Goal: Task Accomplishment & Management: Manage account settings

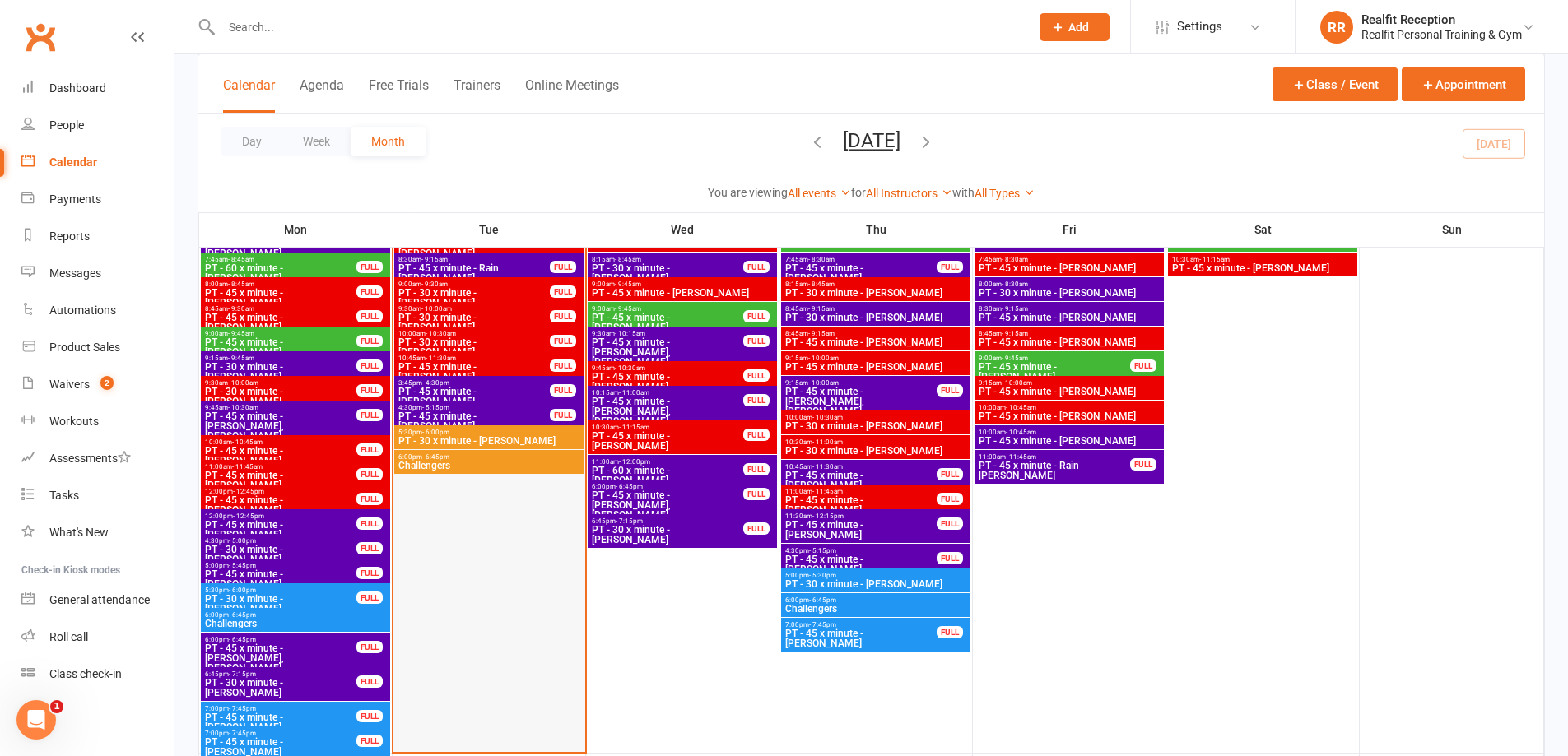
scroll to position [1563, 0]
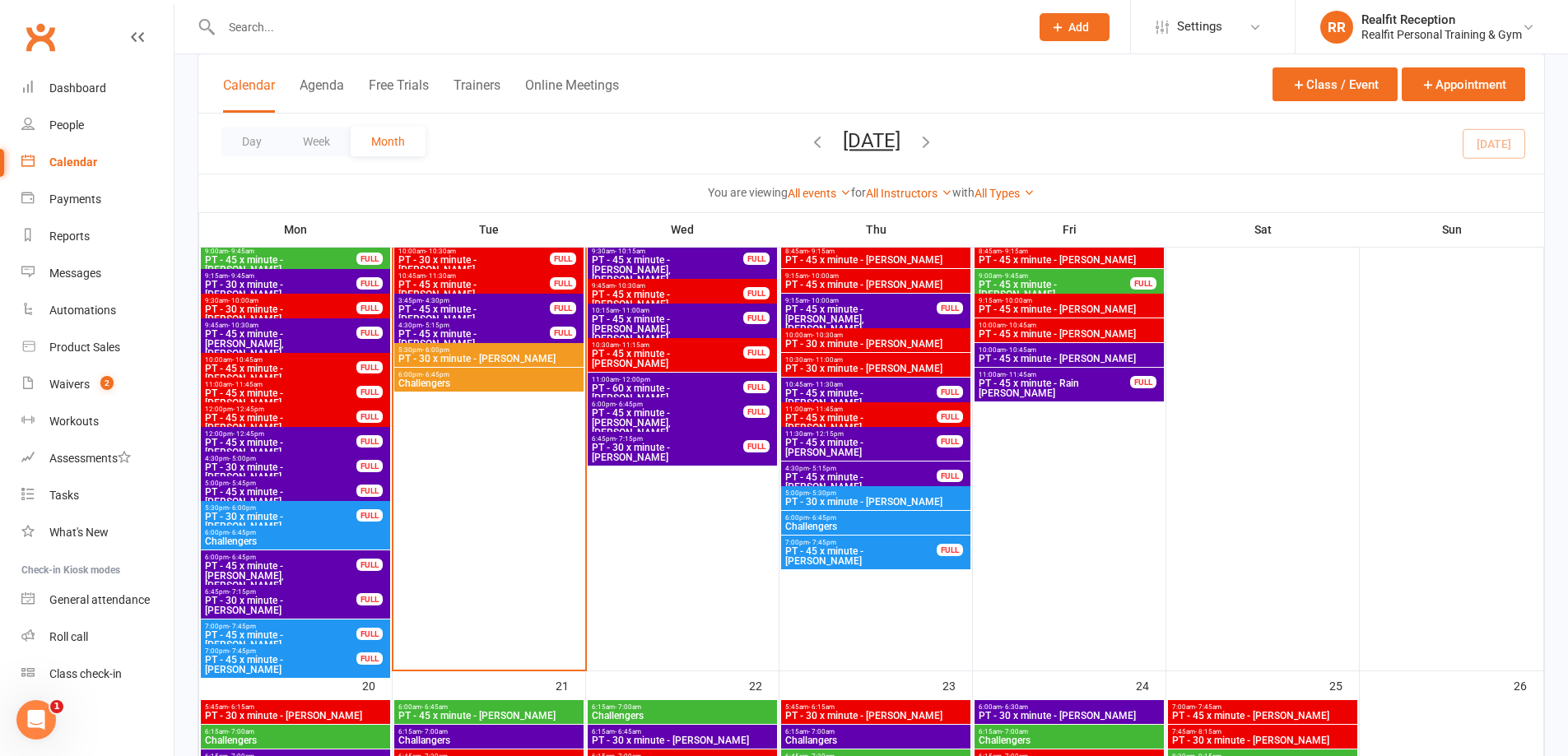
click at [448, 356] on span "PT - 30 x minute - [PERSON_NAME]" at bounding box center [488, 359] width 183 height 10
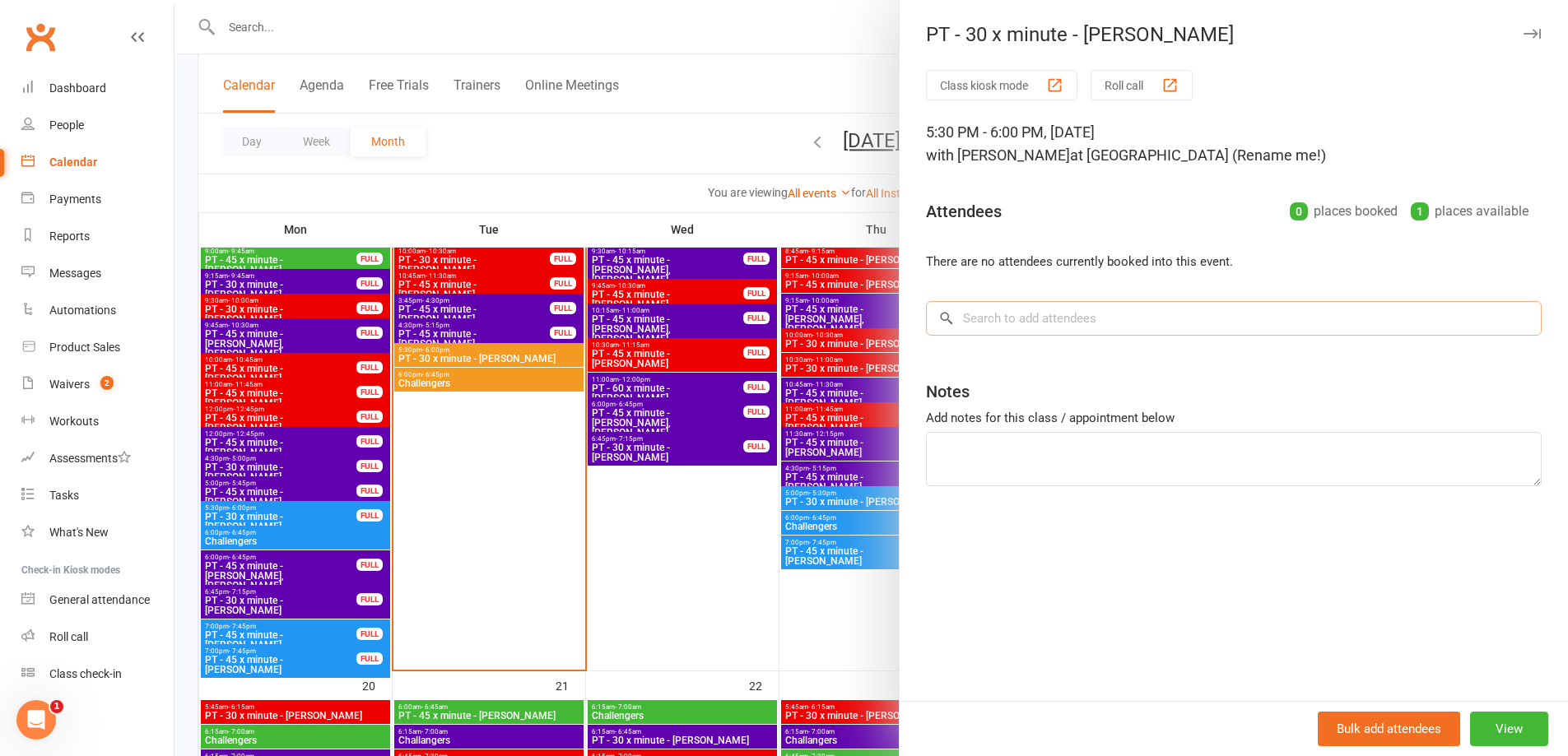
click at [1043, 315] on input "search" at bounding box center [1233, 318] width 615 height 34
type input "[PERSON_NAME]"
click at [1008, 317] on input "[PERSON_NAME]" at bounding box center [1233, 318] width 615 height 34
drag, startPoint x: 1010, startPoint y: 316, endPoint x: 894, endPoint y: 309, distance: 116.2
click at [899, 310] on div "Class kiosk mode Roll call 5:30 PM - 6:00 PM, [DATE] with [PERSON_NAME] at [GEO…" at bounding box center [1233, 386] width 668 height 631
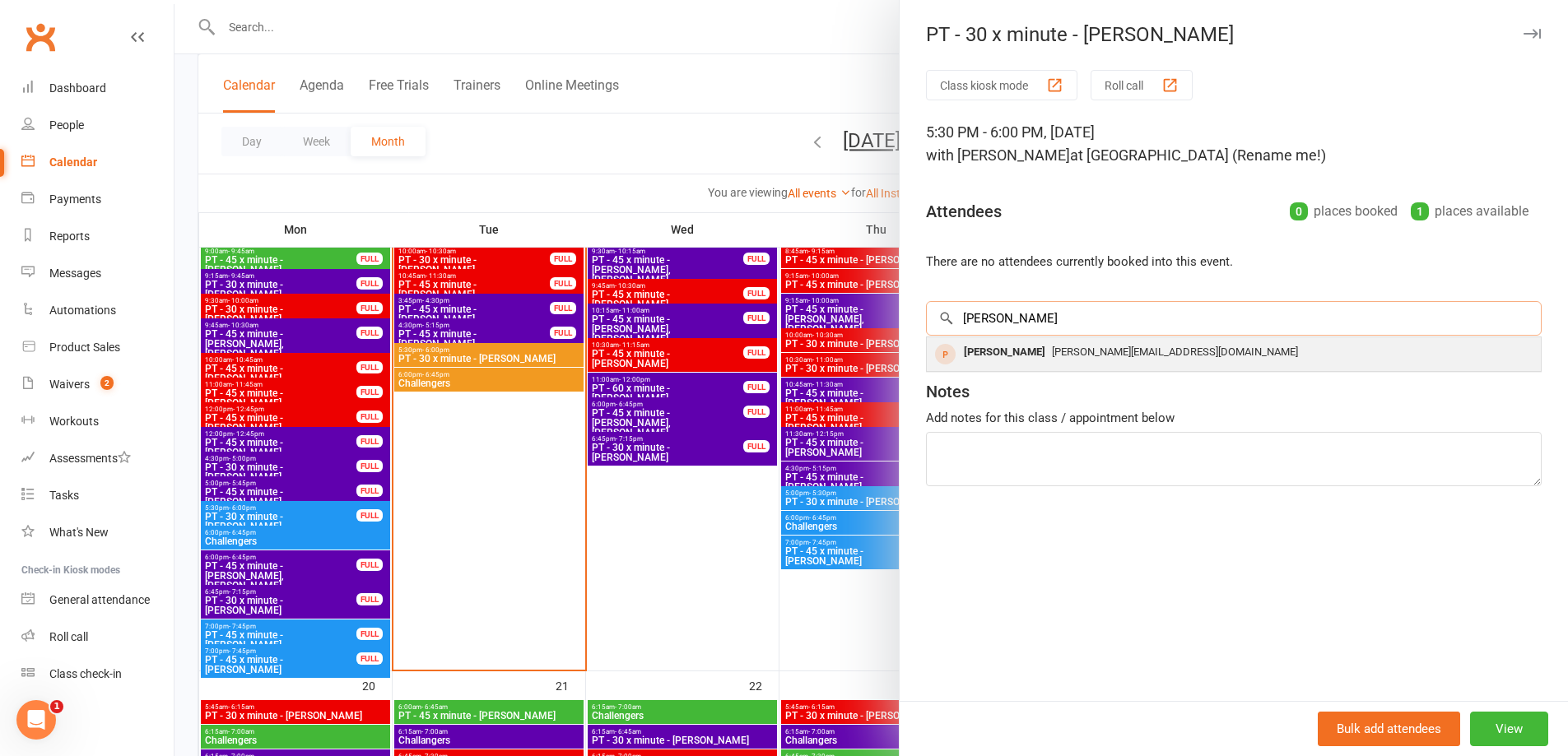
type input "[PERSON_NAME]"
click at [982, 347] on div "[PERSON_NAME]" at bounding box center [1004, 352] width 94 height 24
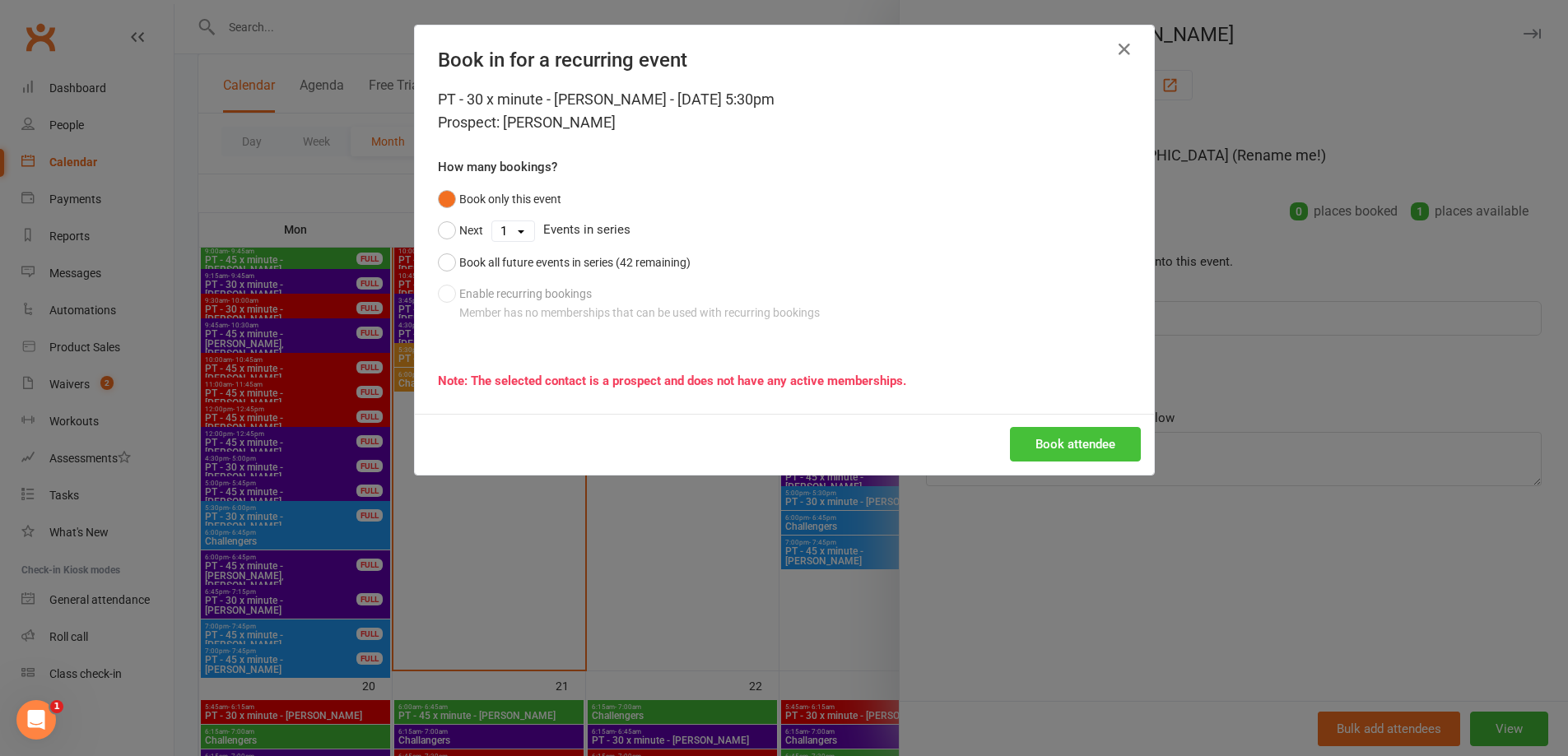
click at [1098, 450] on button "Book attendee" at bounding box center [1075, 444] width 131 height 34
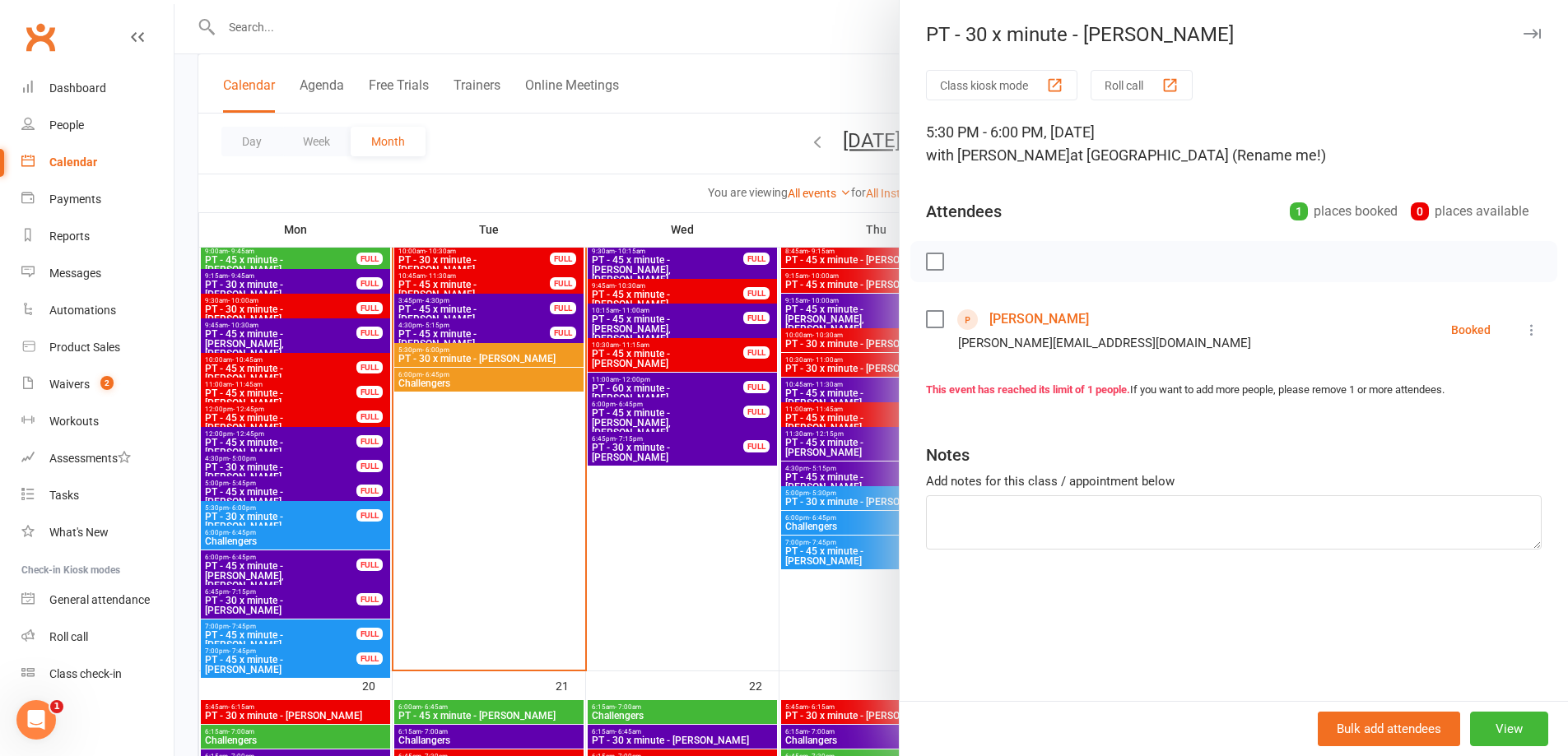
click at [930, 260] on label at bounding box center [934, 262] width 17 height 17
click at [963, 256] on icon "button" at bounding box center [971, 262] width 18 height 18
drag, startPoint x: 928, startPoint y: 260, endPoint x: 940, endPoint y: 275, distance: 19.2
click at [930, 260] on label at bounding box center [934, 262] width 17 height 17
click at [1524, 35] on icon "button" at bounding box center [1532, 34] width 18 height 10
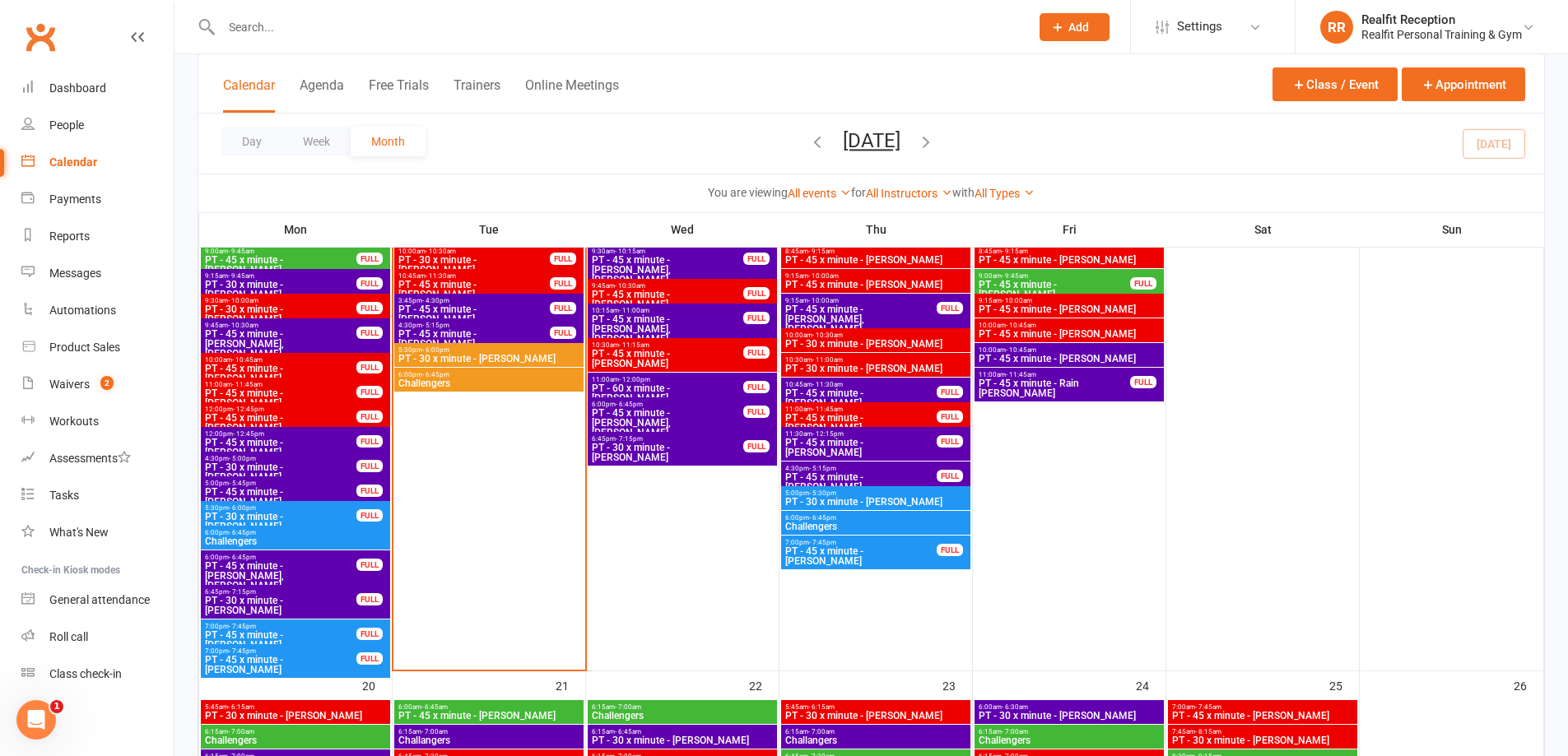
click at [451, 355] on span "PT - 30 x minute - [PERSON_NAME]" at bounding box center [488, 359] width 183 height 10
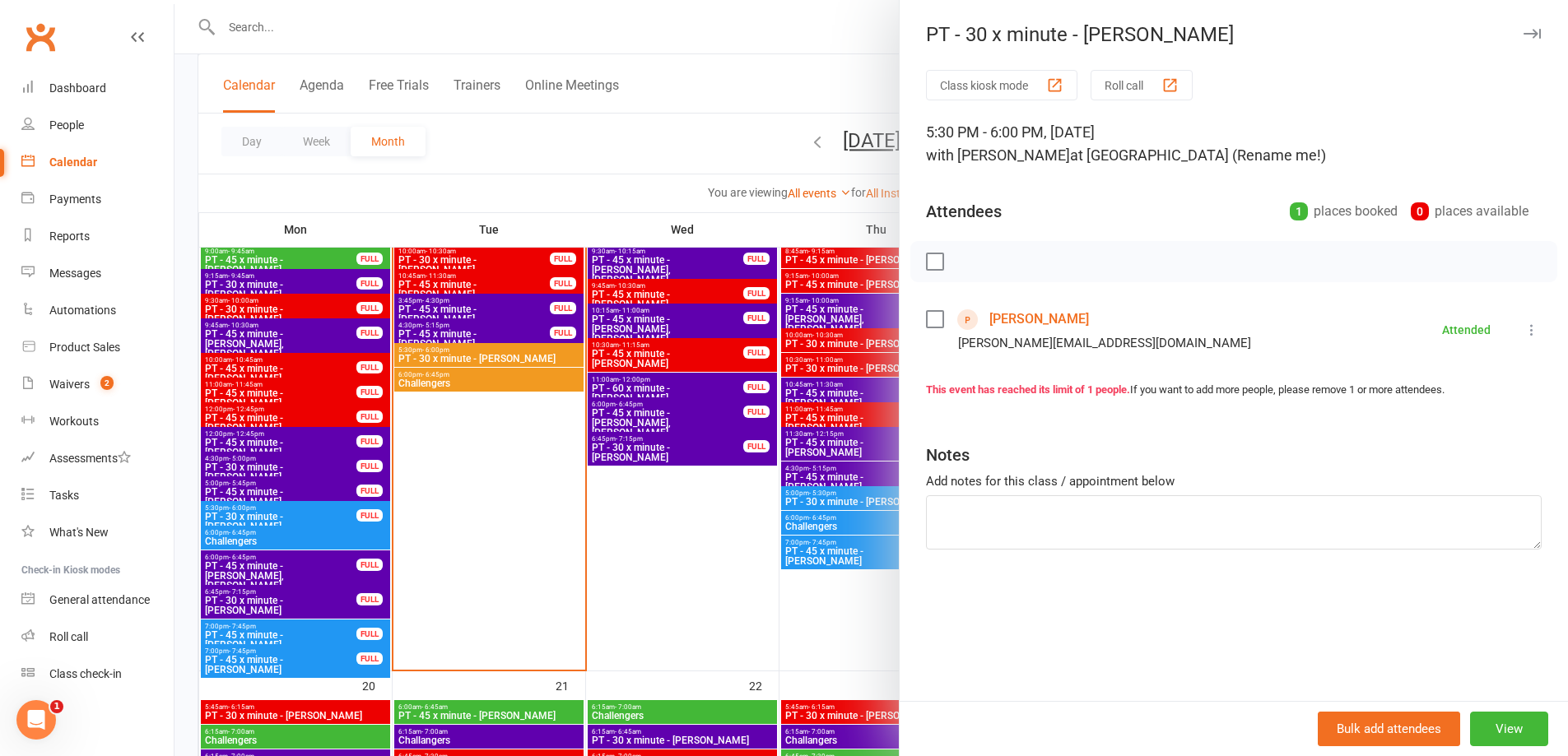
click at [1524, 330] on icon at bounding box center [1532, 330] width 17 height 17
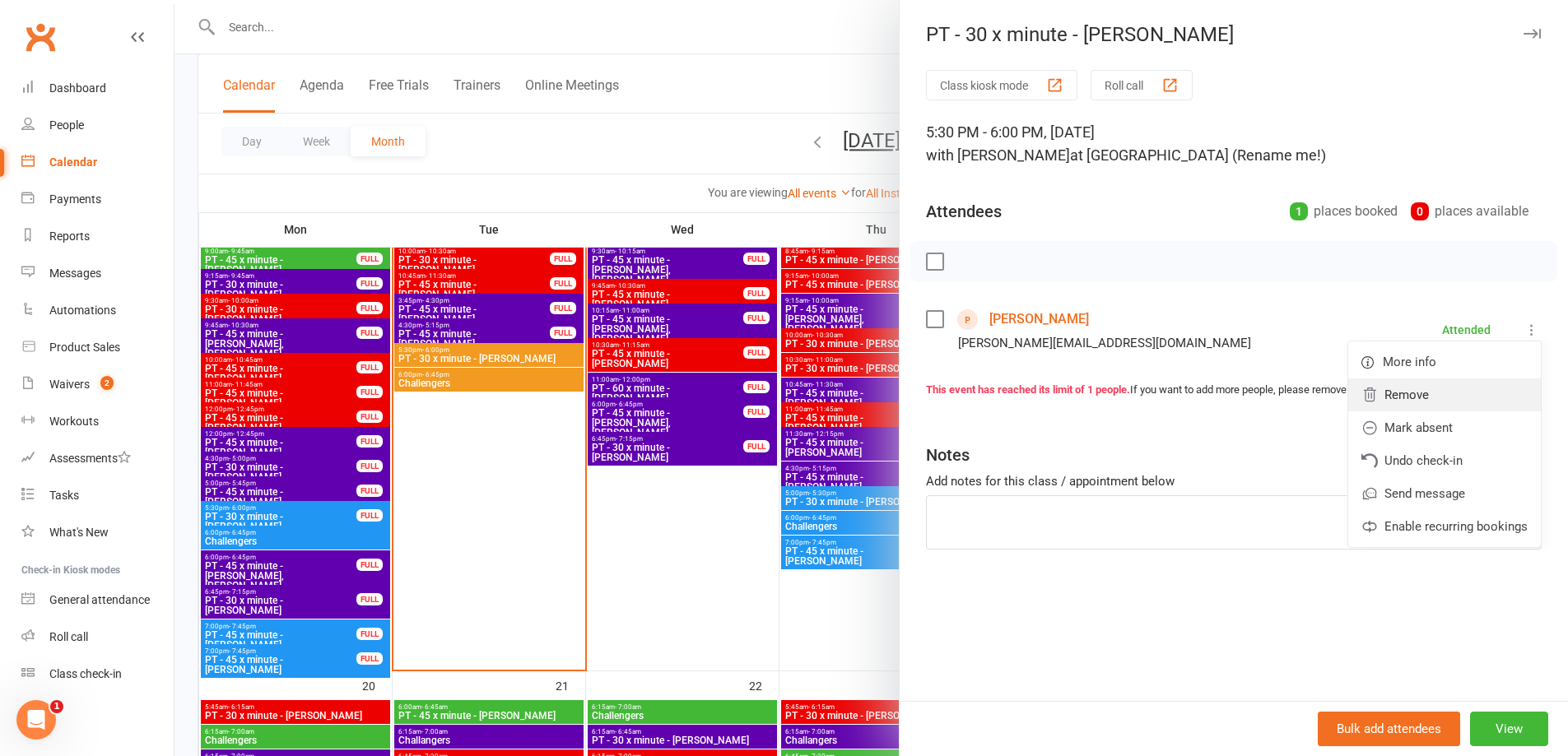
click at [1404, 390] on link "Remove" at bounding box center [1444, 394] width 193 height 33
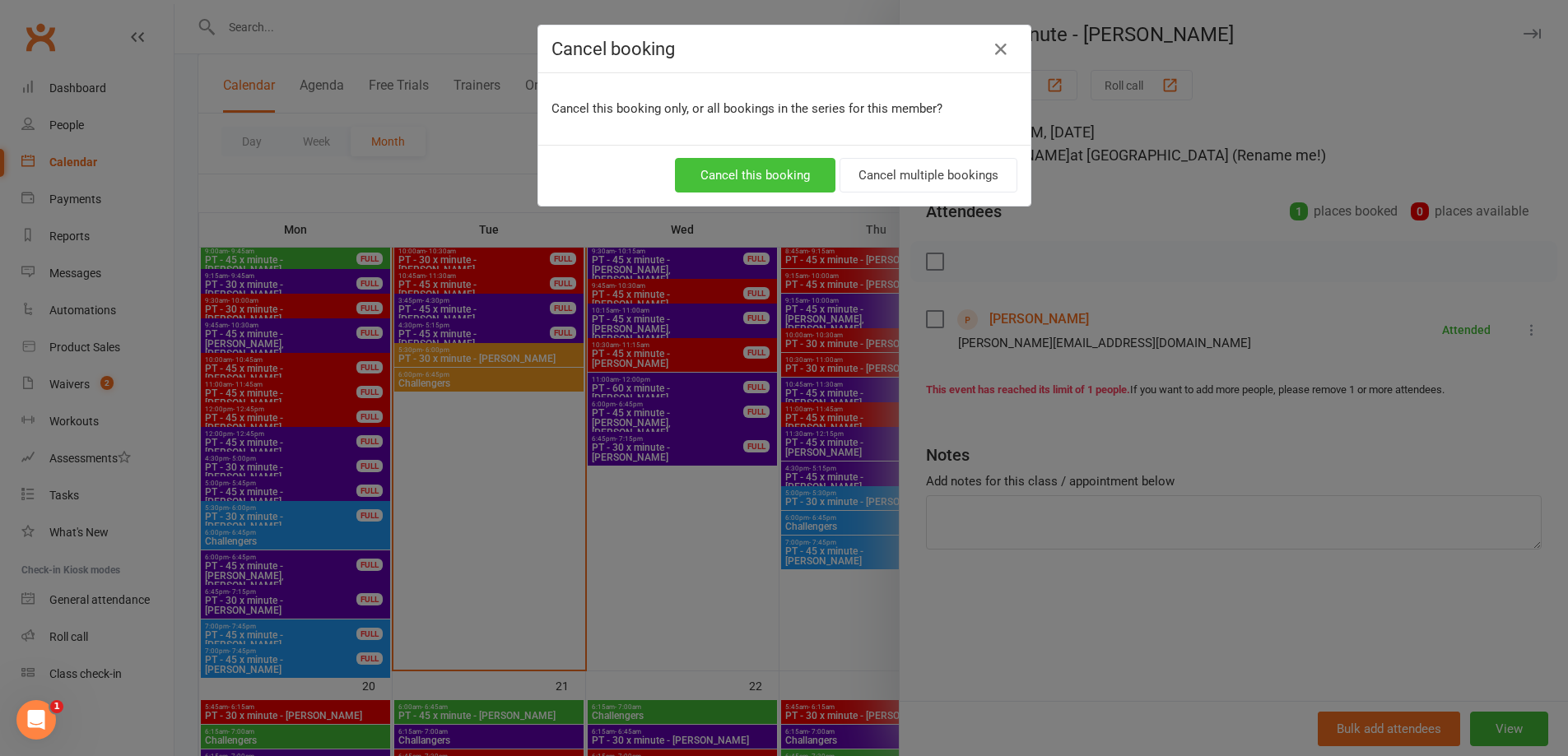
click at [771, 180] on button "Cancel this booking" at bounding box center [755, 174] width 160 height 34
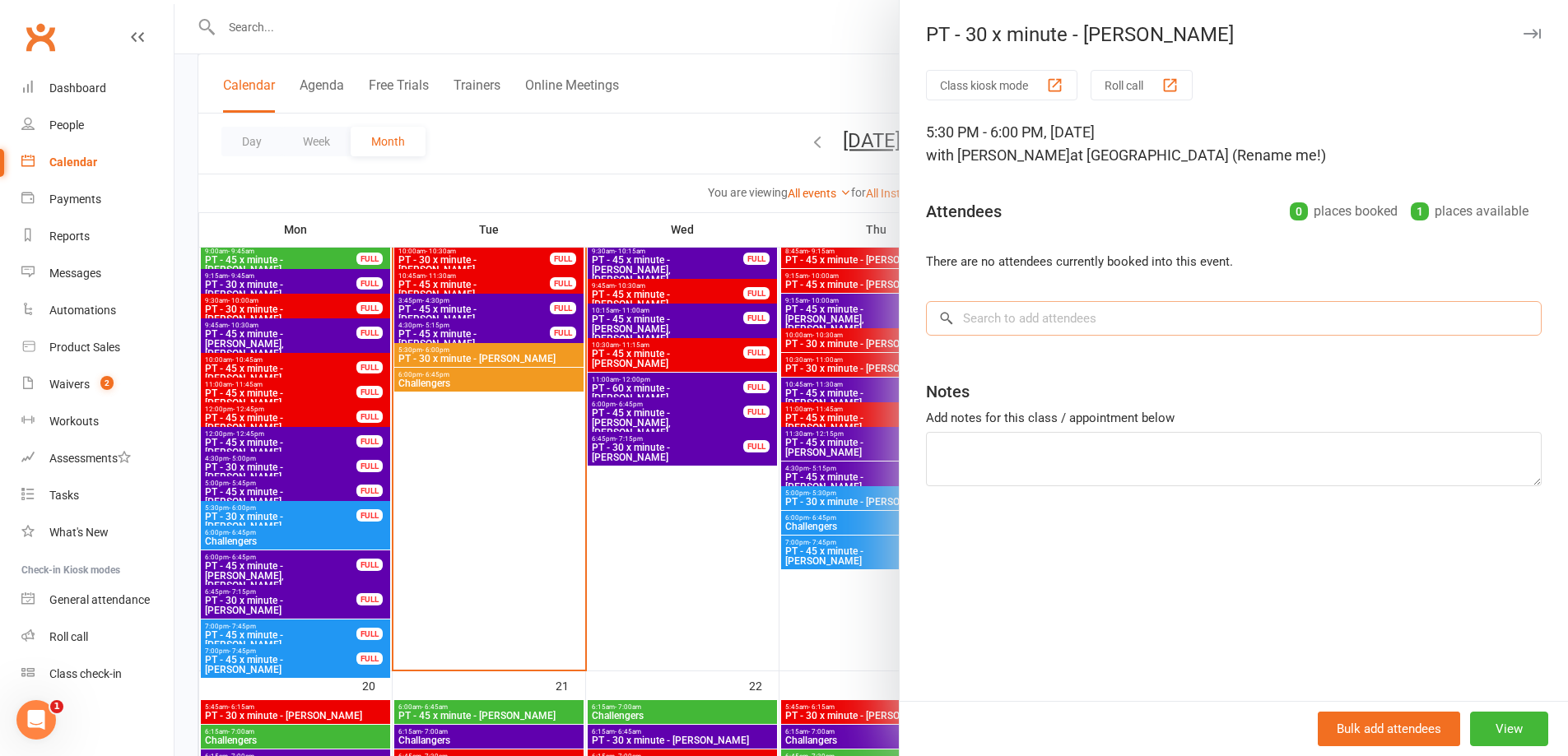
click at [994, 322] on input "search" at bounding box center [1233, 318] width 615 height 34
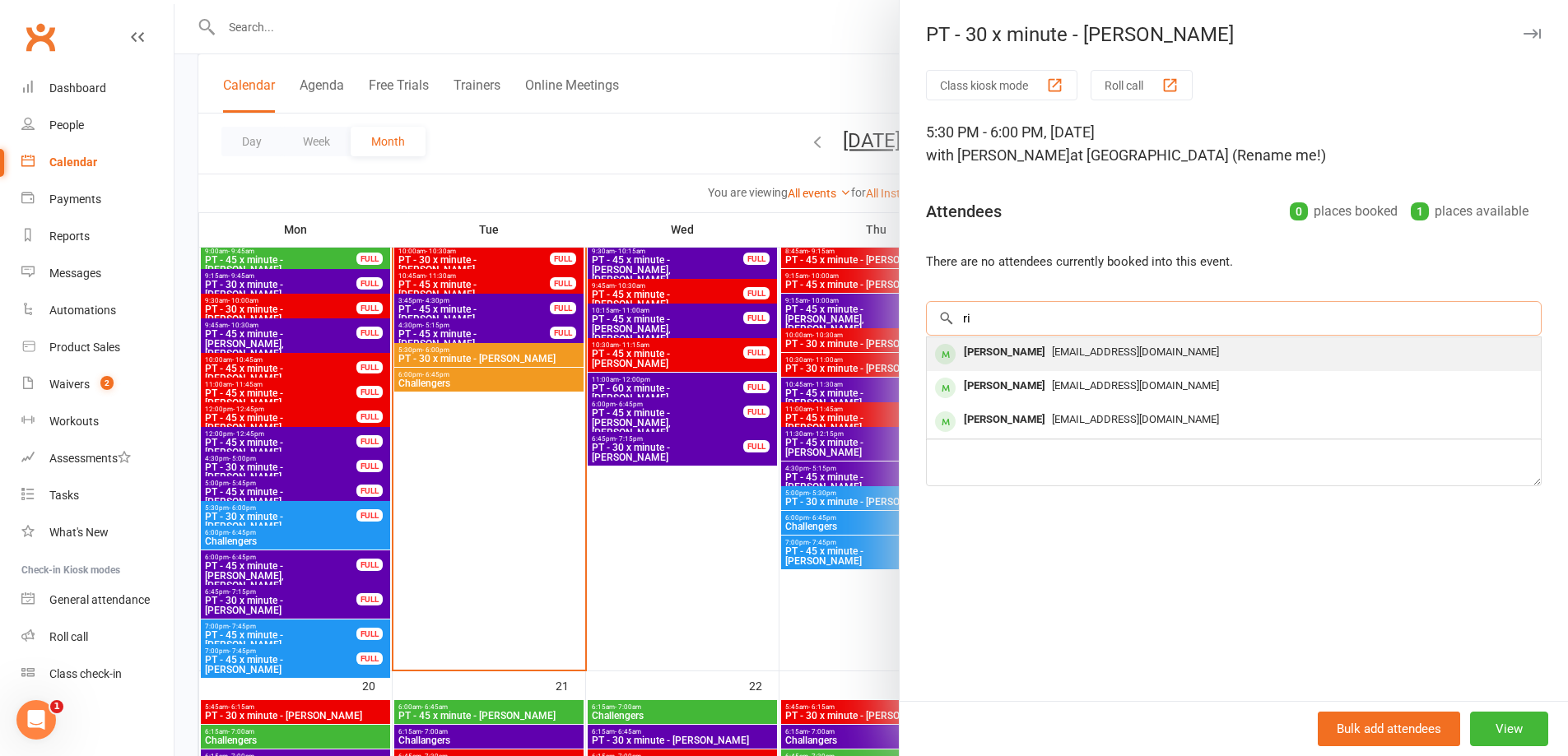
type input "r"
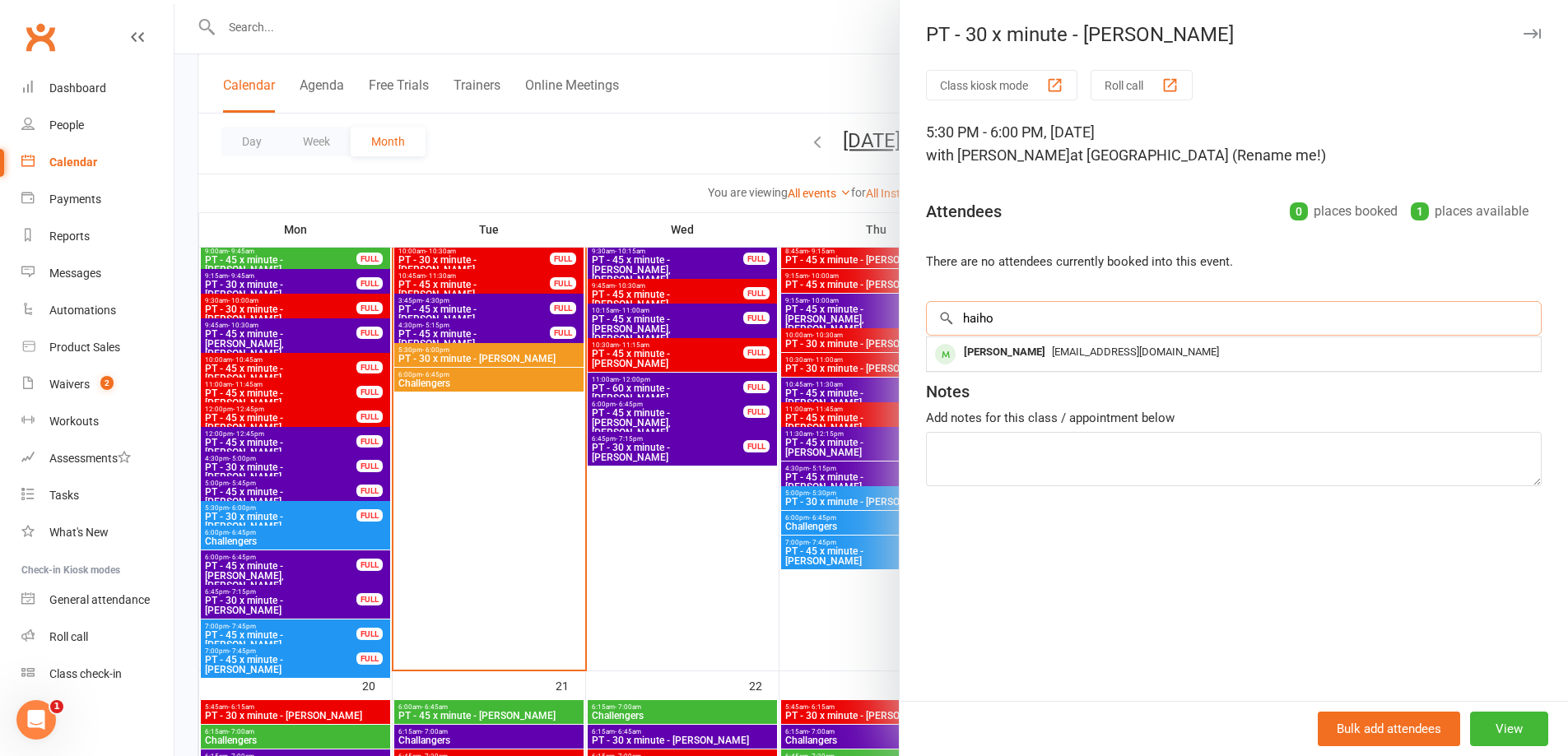
type input "haiho"
click at [1118, 360] on div "[EMAIL_ADDRESS][DOMAIN_NAME]" at bounding box center [1234, 352] width 601 height 24
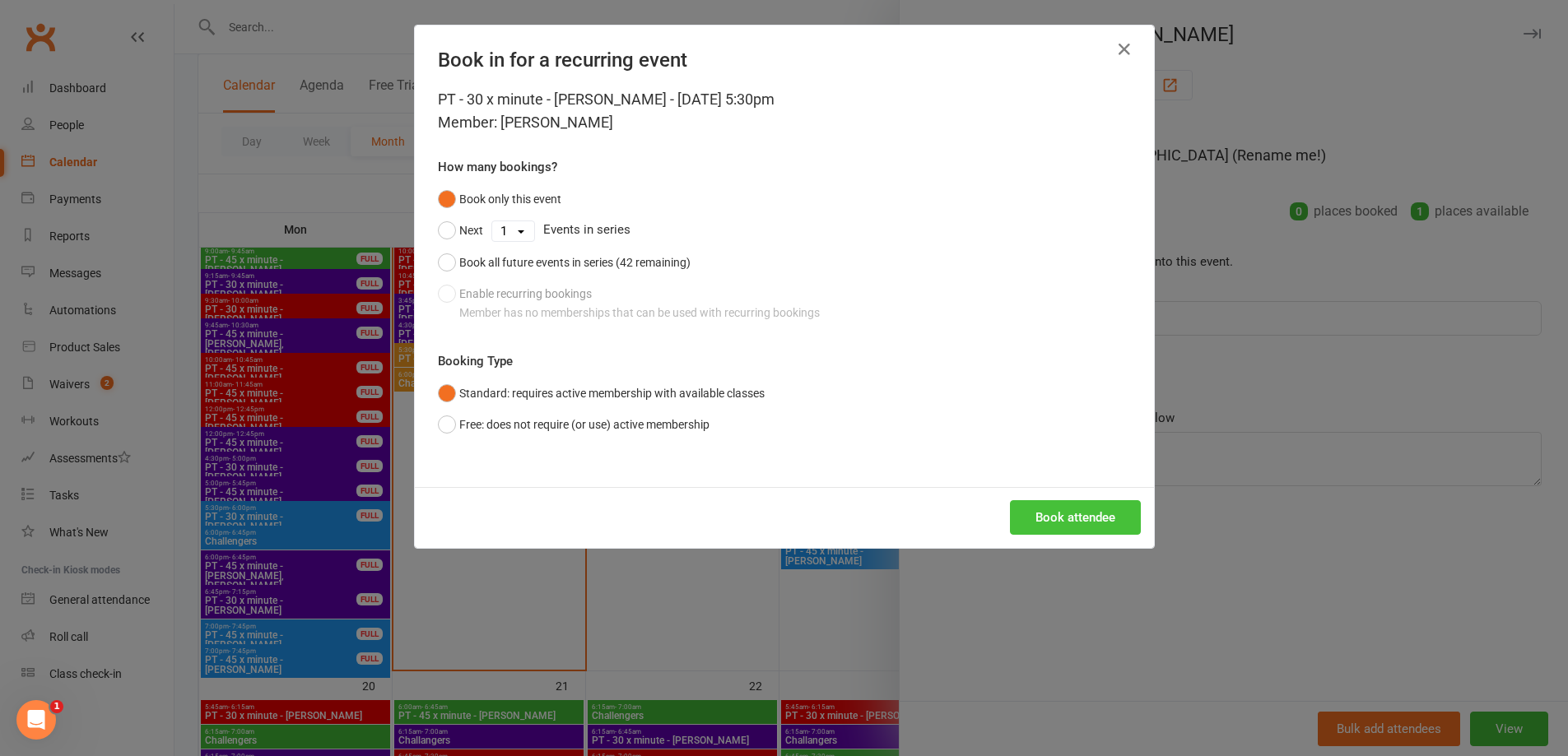
click at [1040, 517] on button "Book attendee" at bounding box center [1075, 517] width 131 height 34
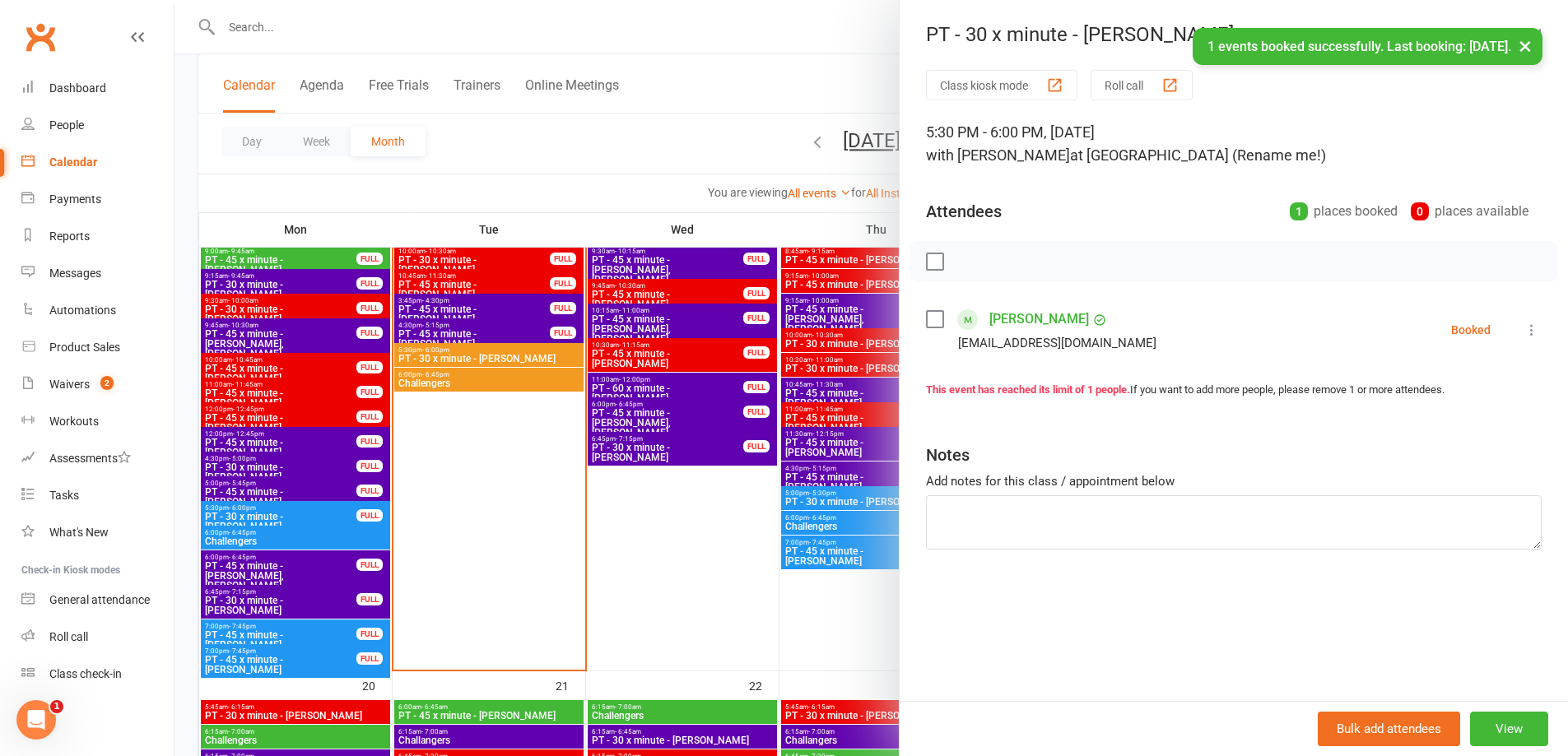
click at [933, 266] on label at bounding box center [934, 262] width 17 height 17
click at [965, 260] on icon "button" at bounding box center [971, 262] width 18 height 18
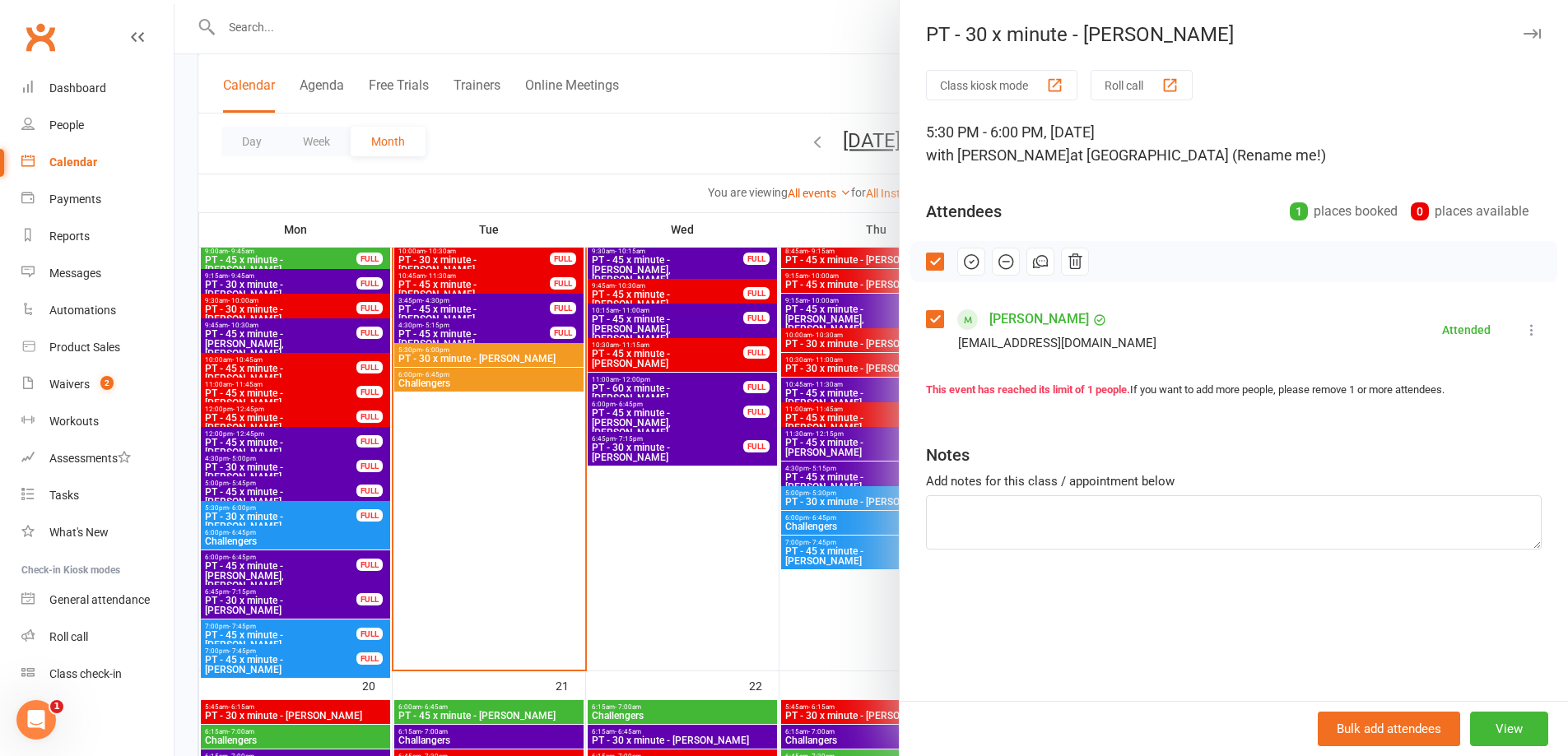
click at [1523, 28] on button "button" at bounding box center [1532, 34] width 20 height 20
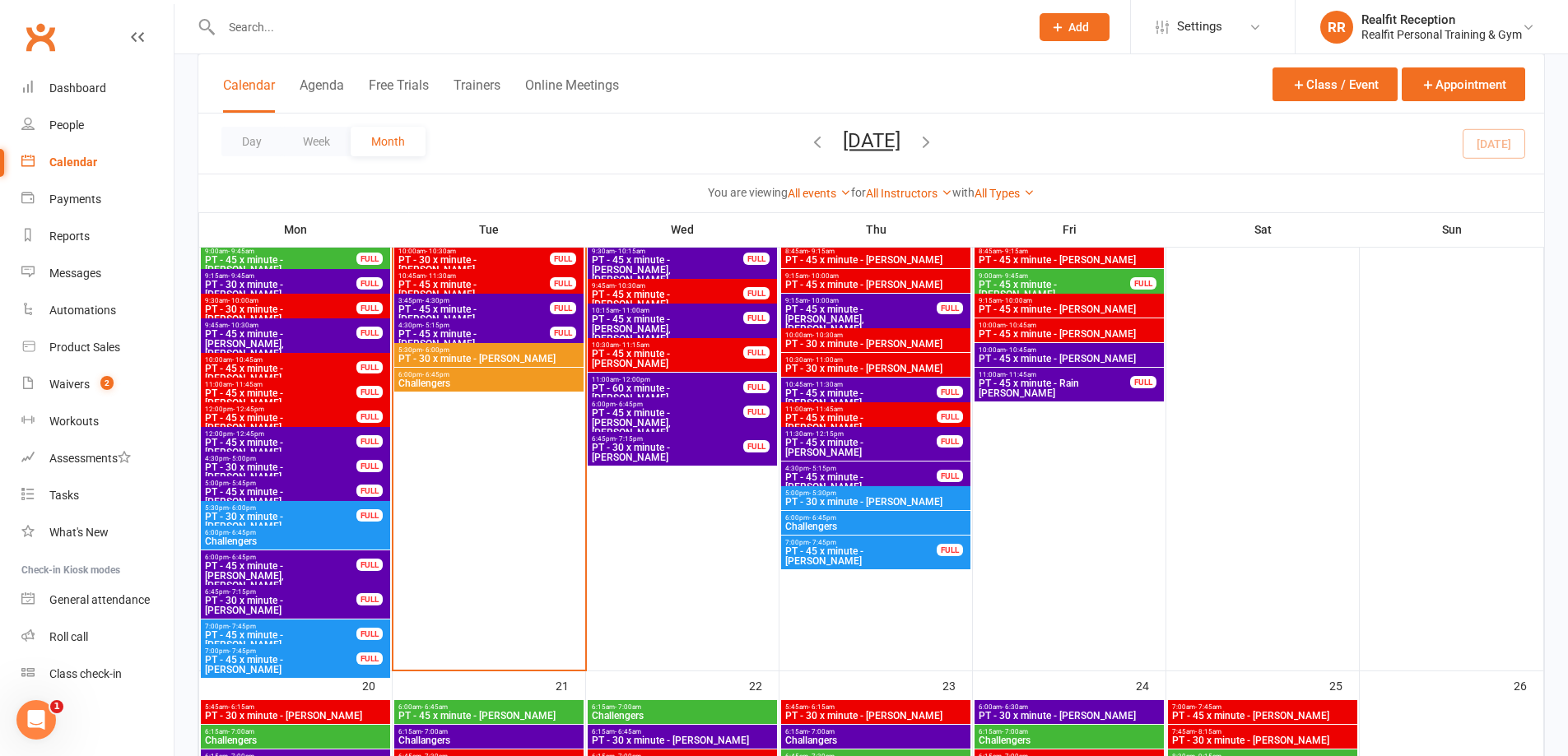
click at [448, 378] on span "Challengers" at bounding box center [488, 383] width 183 height 10
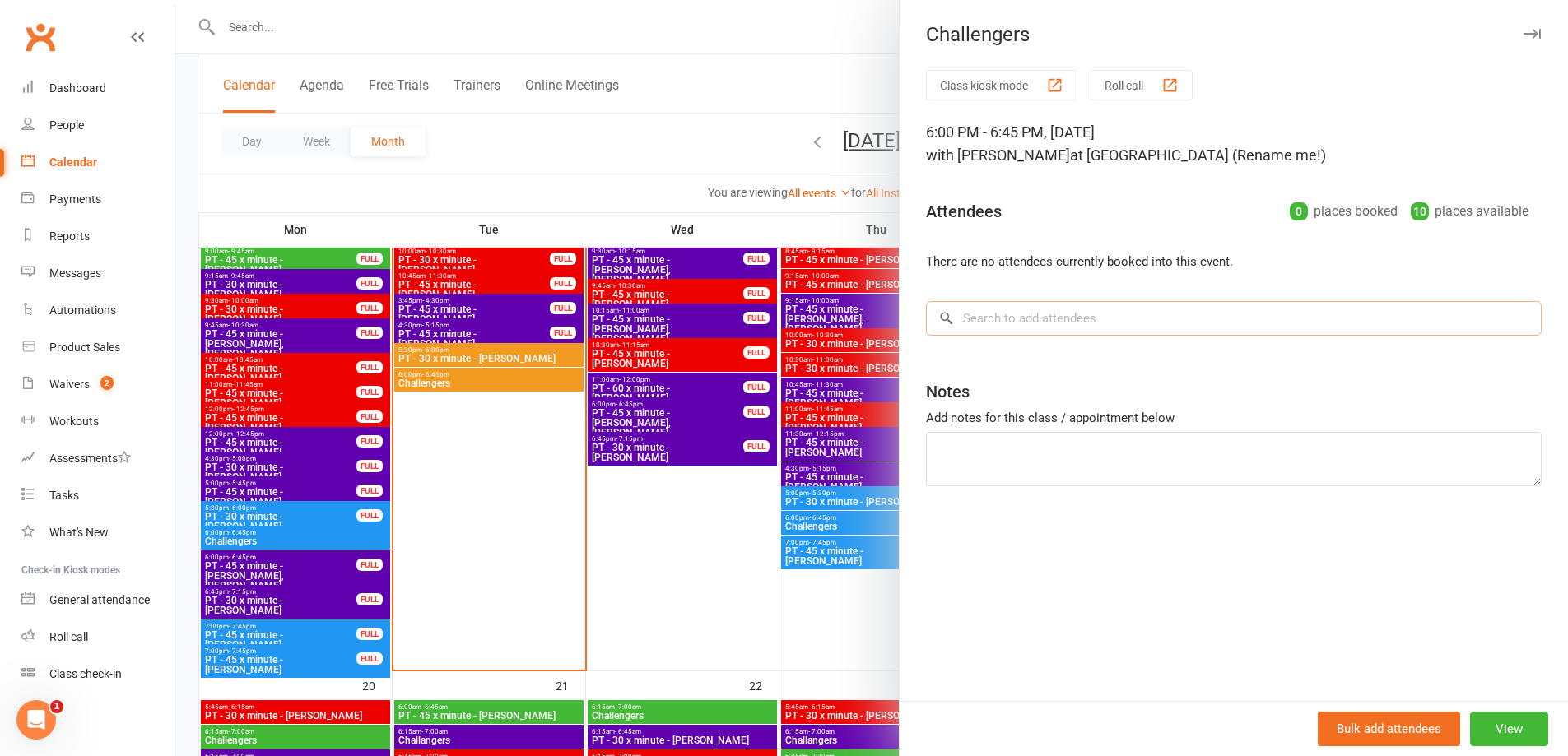
click at [1043, 307] on input "search" at bounding box center [1233, 318] width 615 height 34
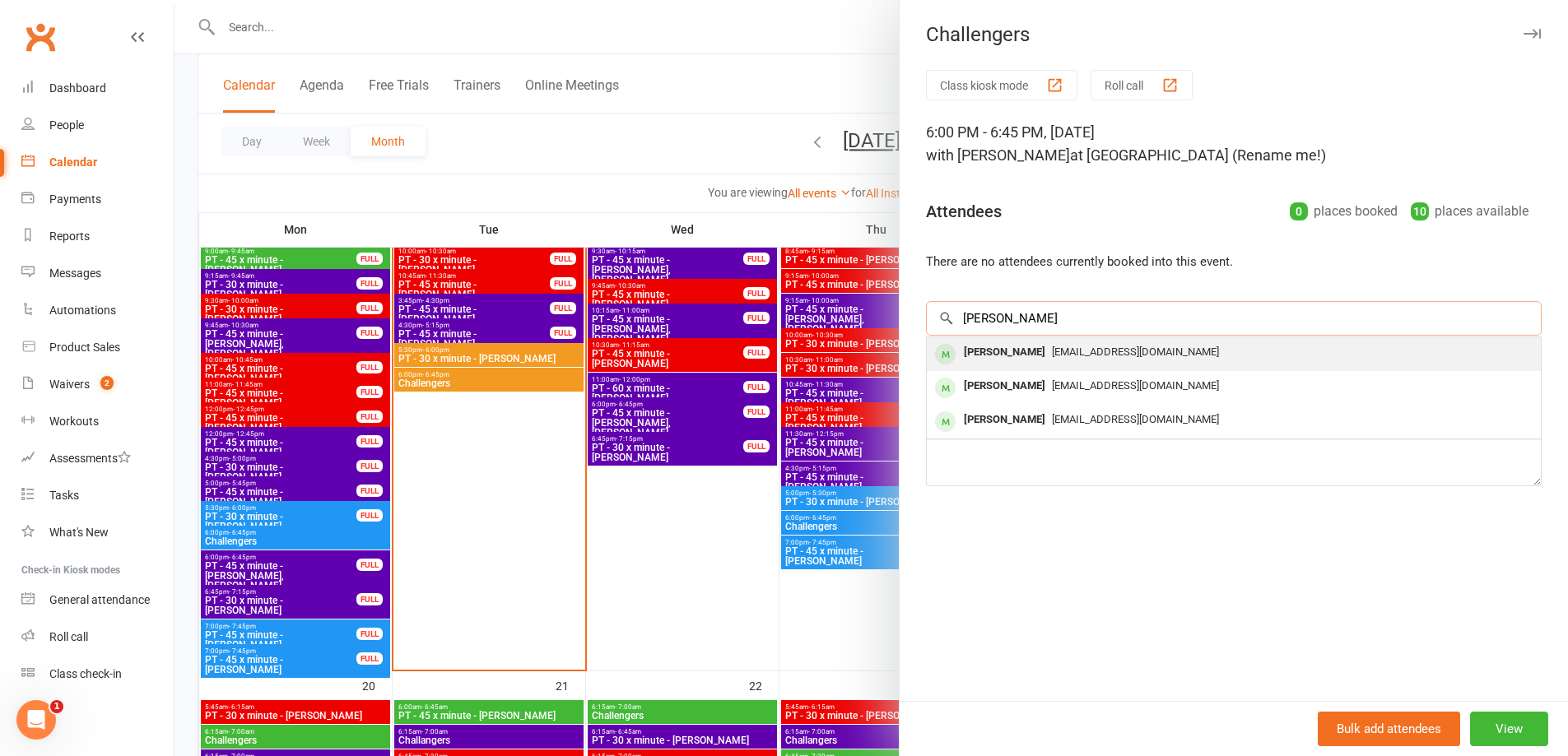
type input "[PERSON_NAME]"
click at [1095, 355] on span "[EMAIL_ADDRESS][DOMAIN_NAME]" at bounding box center [1136, 351] width 167 height 13
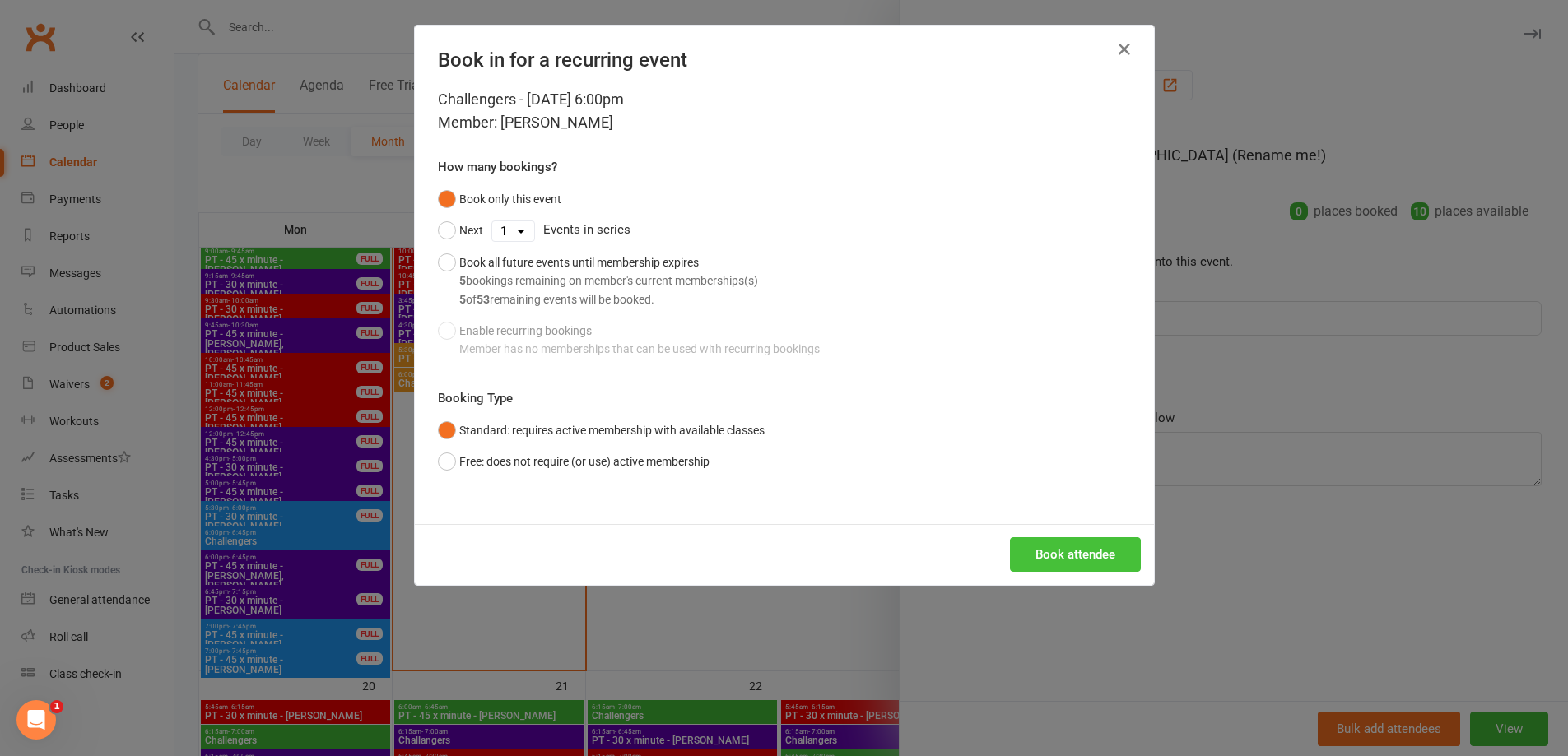
click at [1053, 545] on button "Book attendee" at bounding box center [1075, 554] width 131 height 34
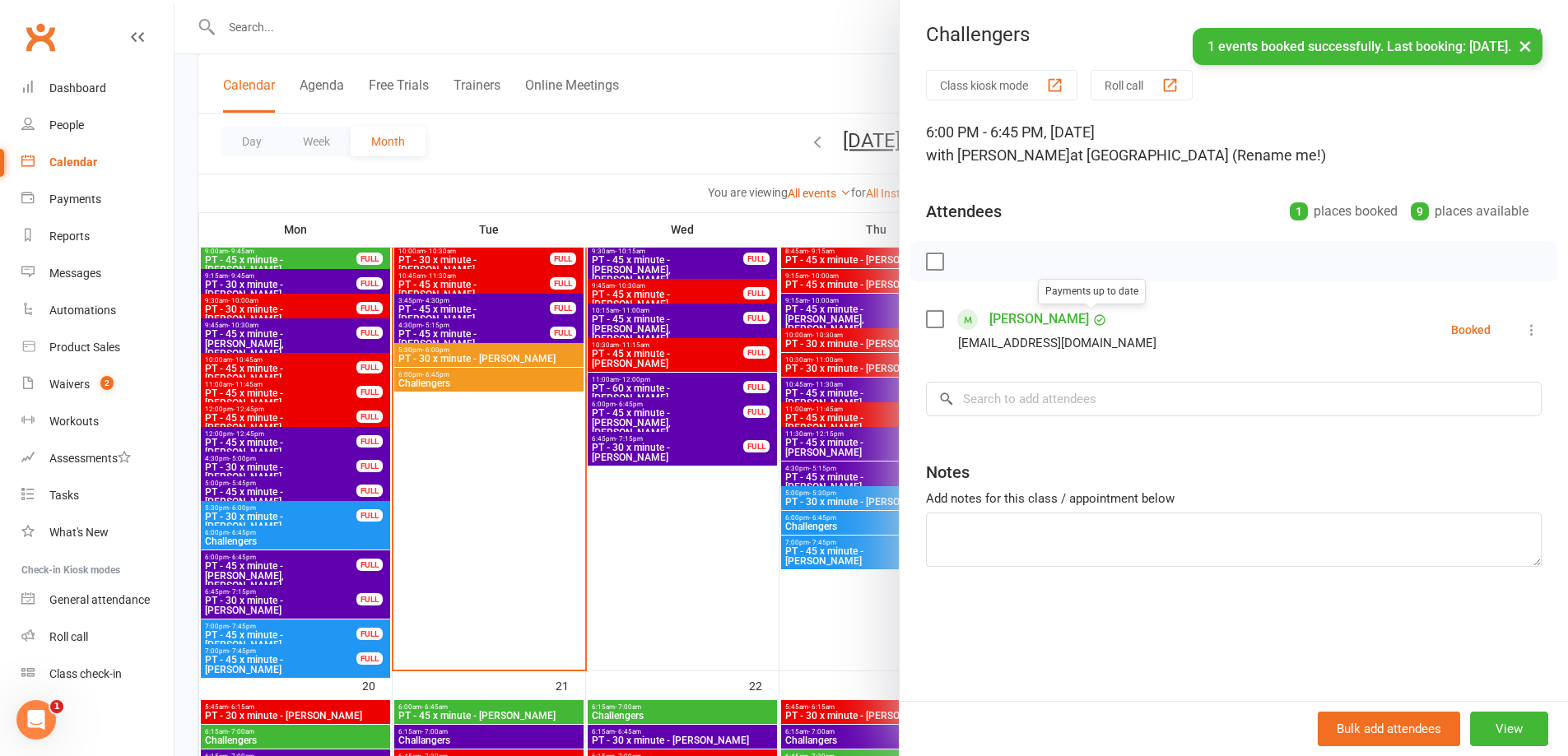
click at [1050, 374] on div "Class kiosk mode Roll call 6:00 PM - 6:45 PM, [DATE] with [PERSON_NAME] at [GEO…" at bounding box center [1233, 386] width 668 height 631
click at [1051, 397] on input "search" at bounding box center [1233, 398] width 615 height 34
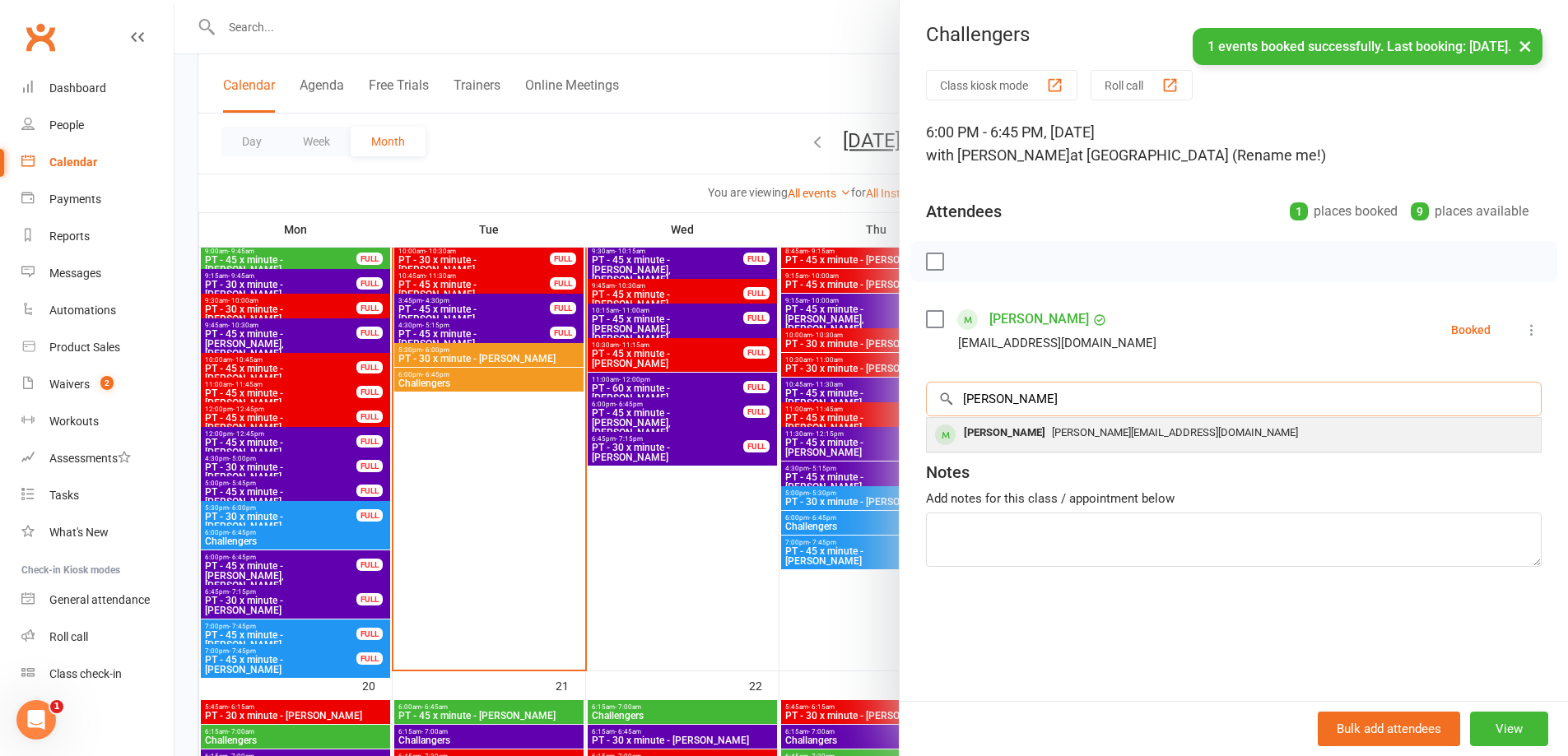
type input "[PERSON_NAME]"
click at [1043, 437] on div "[PERSON_NAME]" at bounding box center [1004, 433] width 94 height 24
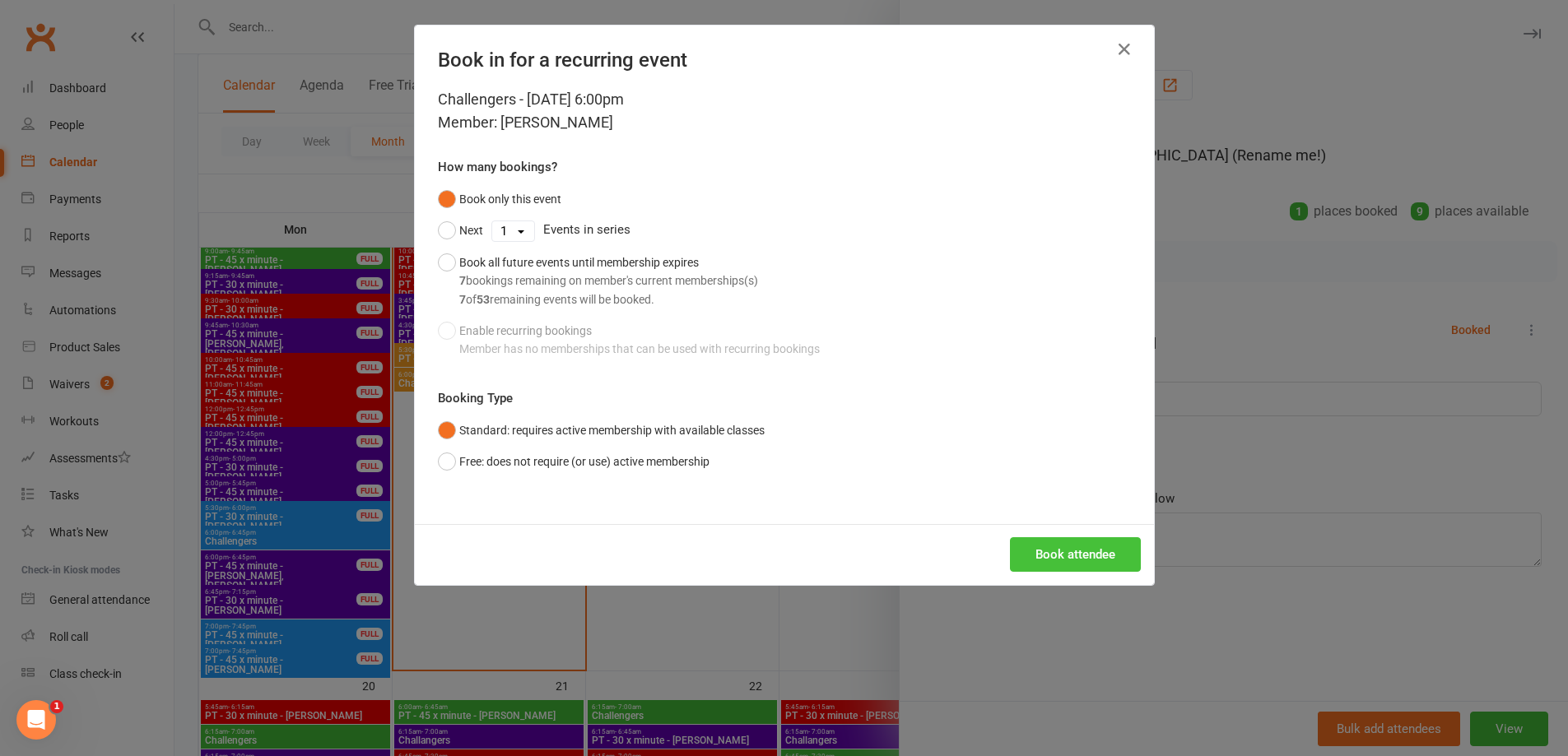
drag, startPoint x: 1055, startPoint y: 553, endPoint x: 1050, endPoint y: 479, distance: 74.2
click at [1055, 553] on button "Book attendee" at bounding box center [1075, 554] width 131 height 34
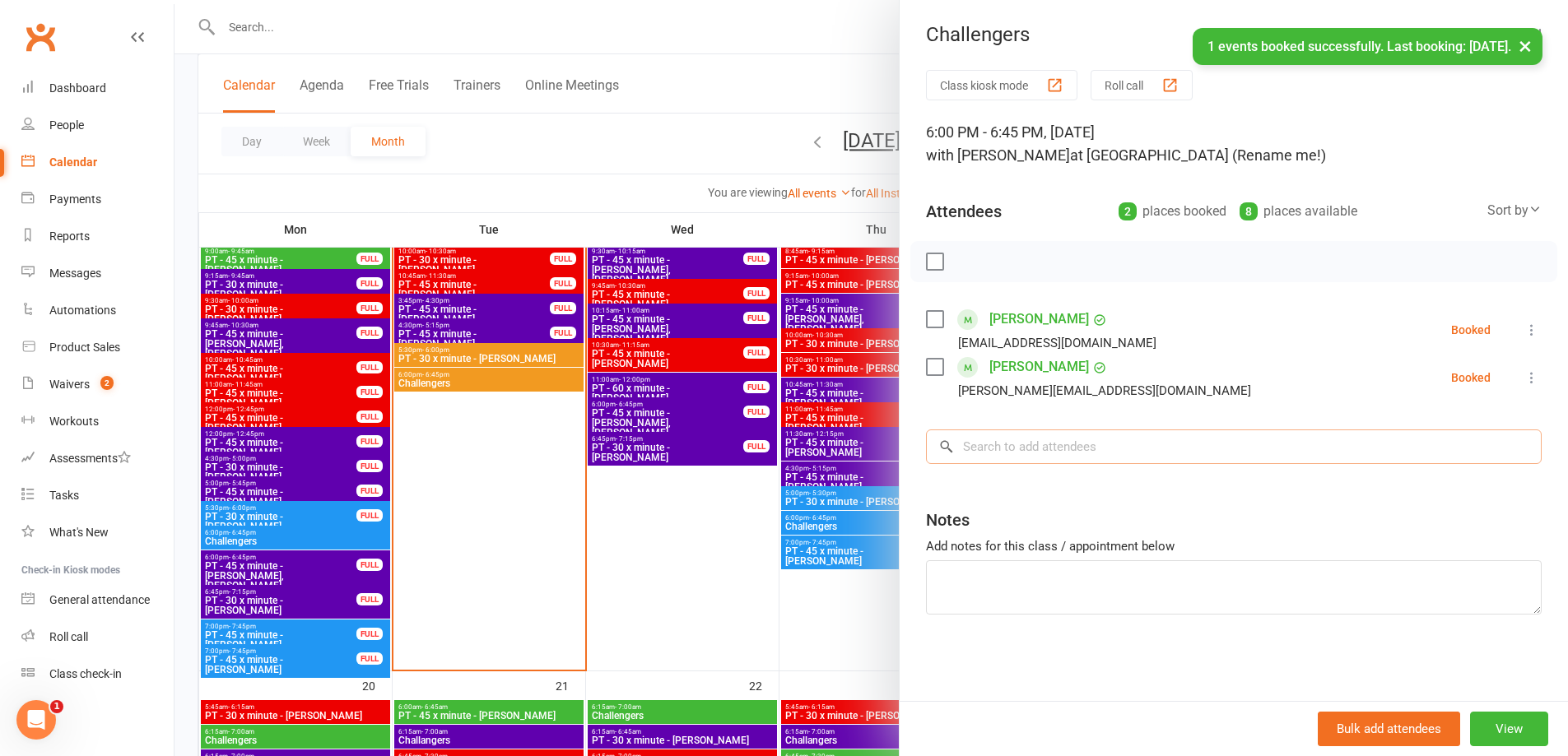
click at [974, 437] on input "search" at bounding box center [1233, 446] width 615 height 34
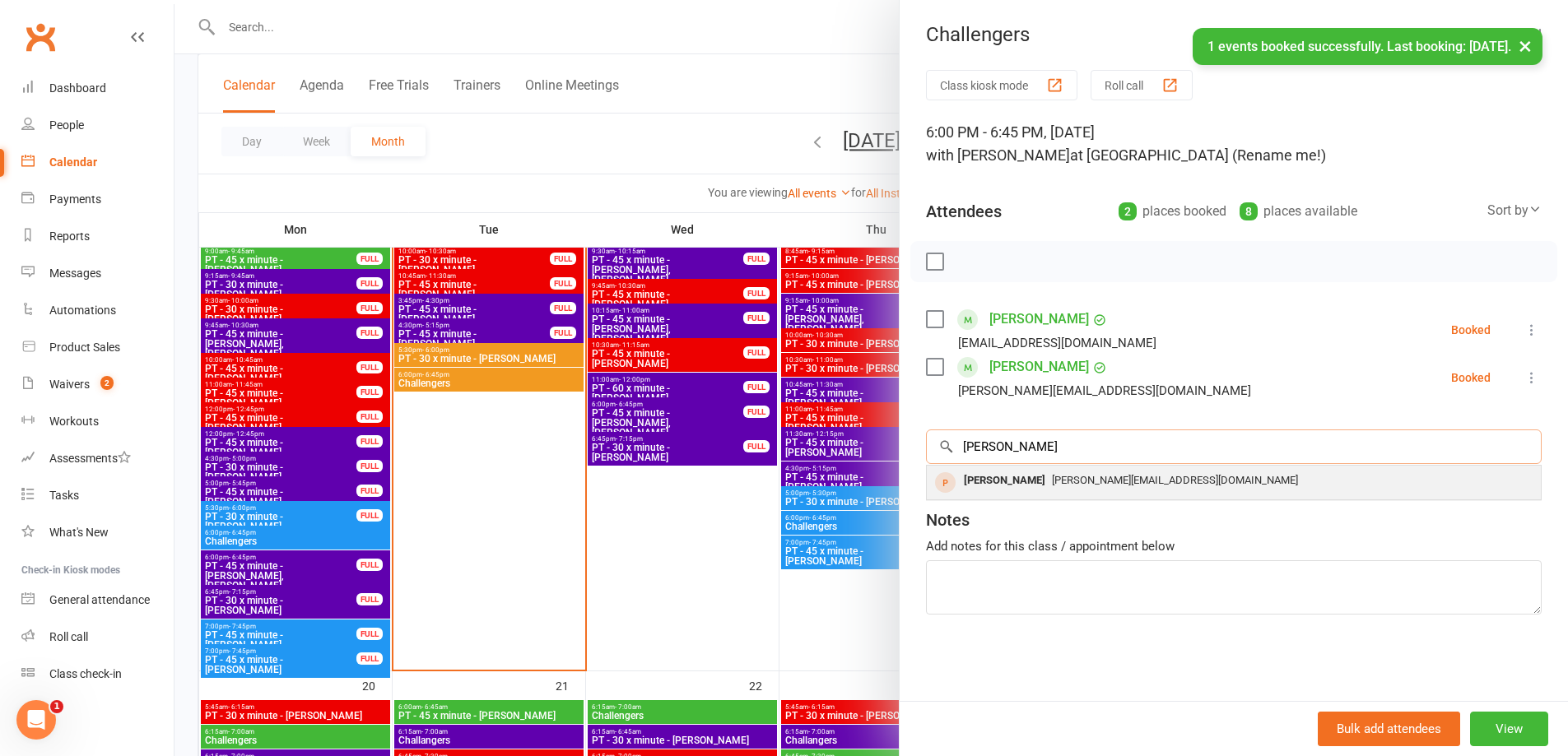
type input "[PERSON_NAME]"
click at [959, 474] on div "[PERSON_NAME]" at bounding box center [1004, 481] width 94 height 24
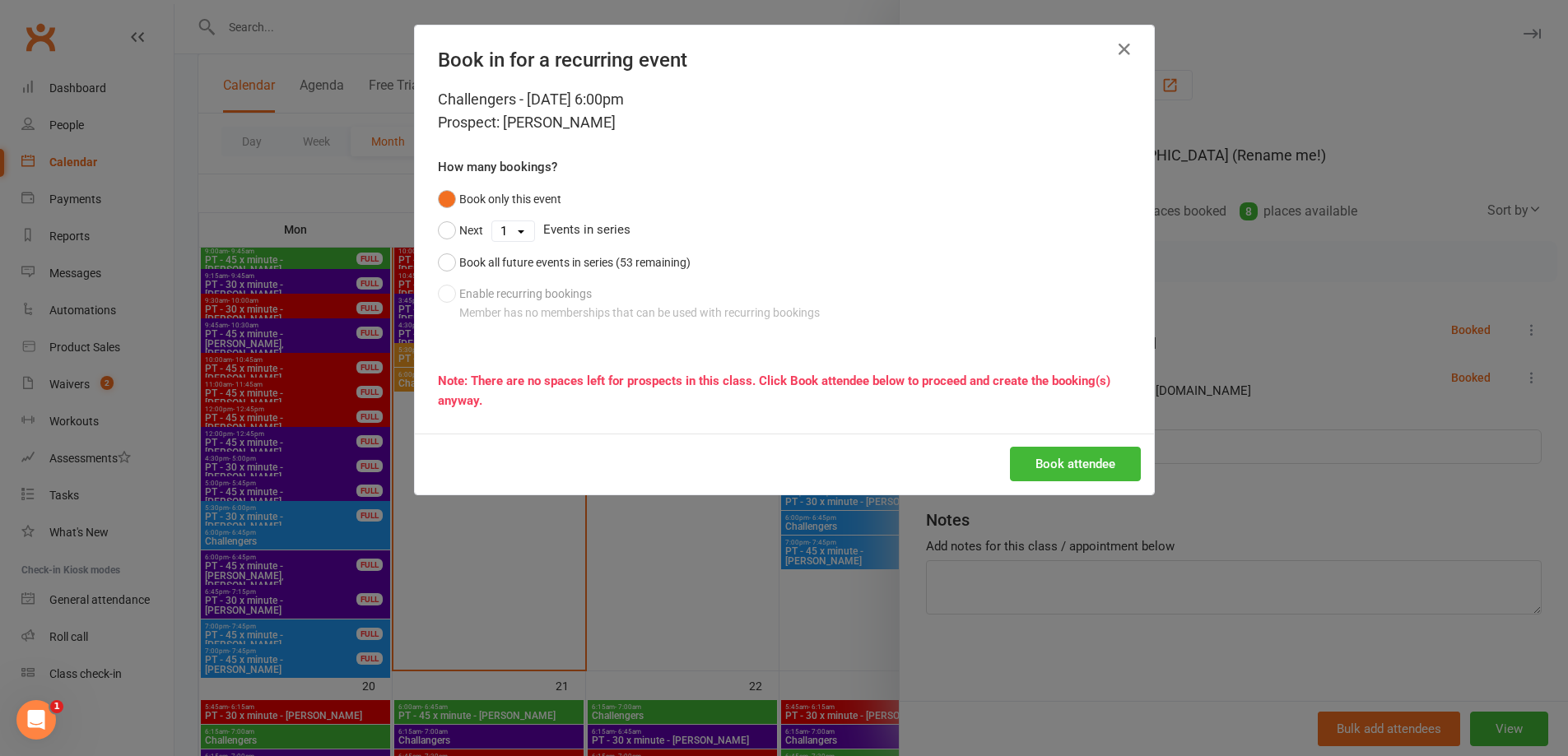
click at [1055, 484] on div "Book attendee" at bounding box center [784, 463] width 739 height 61
click at [1056, 471] on button "Book attendee" at bounding box center [1075, 463] width 131 height 34
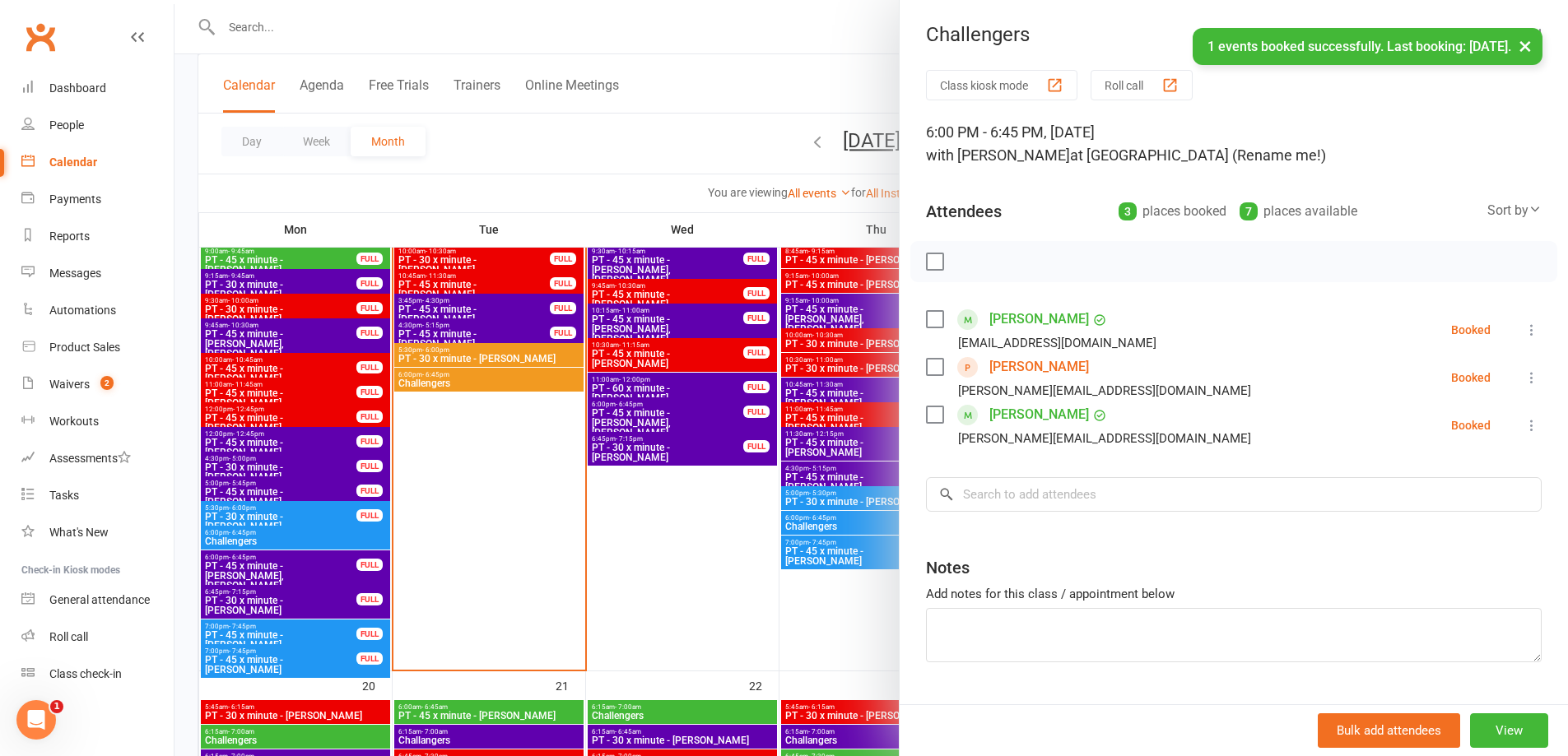
click at [928, 263] on label at bounding box center [934, 262] width 17 height 17
drag, startPoint x: 964, startPoint y: 254, endPoint x: 862, endPoint y: 54, distance: 224.5
click at [963, 255] on icon "button" at bounding box center [971, 262] width 18 height 18
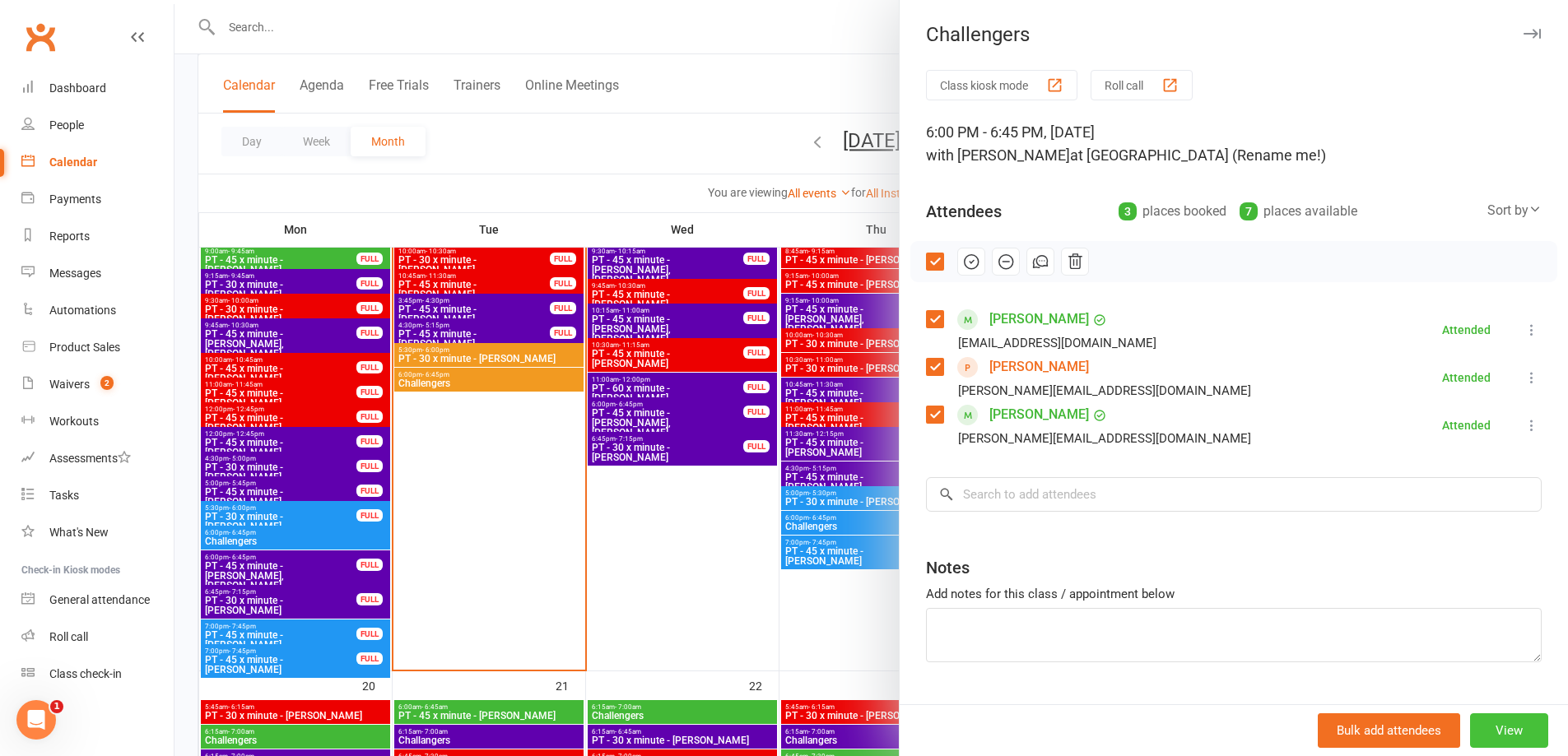
click at [1507, 725] on button "View" at bounding box center [1510, 730] width 78 height 34
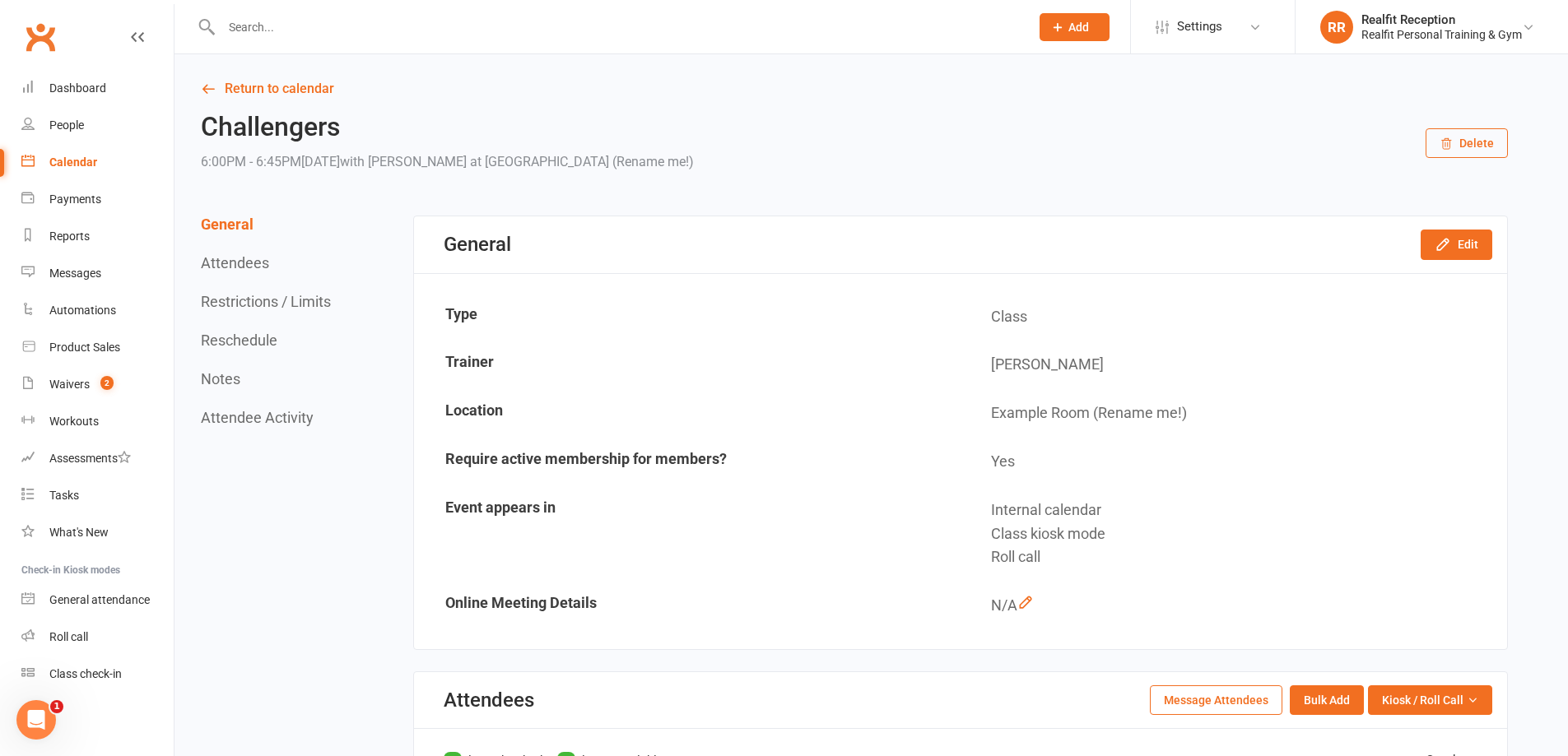
click at [318, 2] on div at bounding box center [608, 27] width 821 height 53
click at [304, 36] on input "text" at bounding box center [617, 28] width 802 height 23
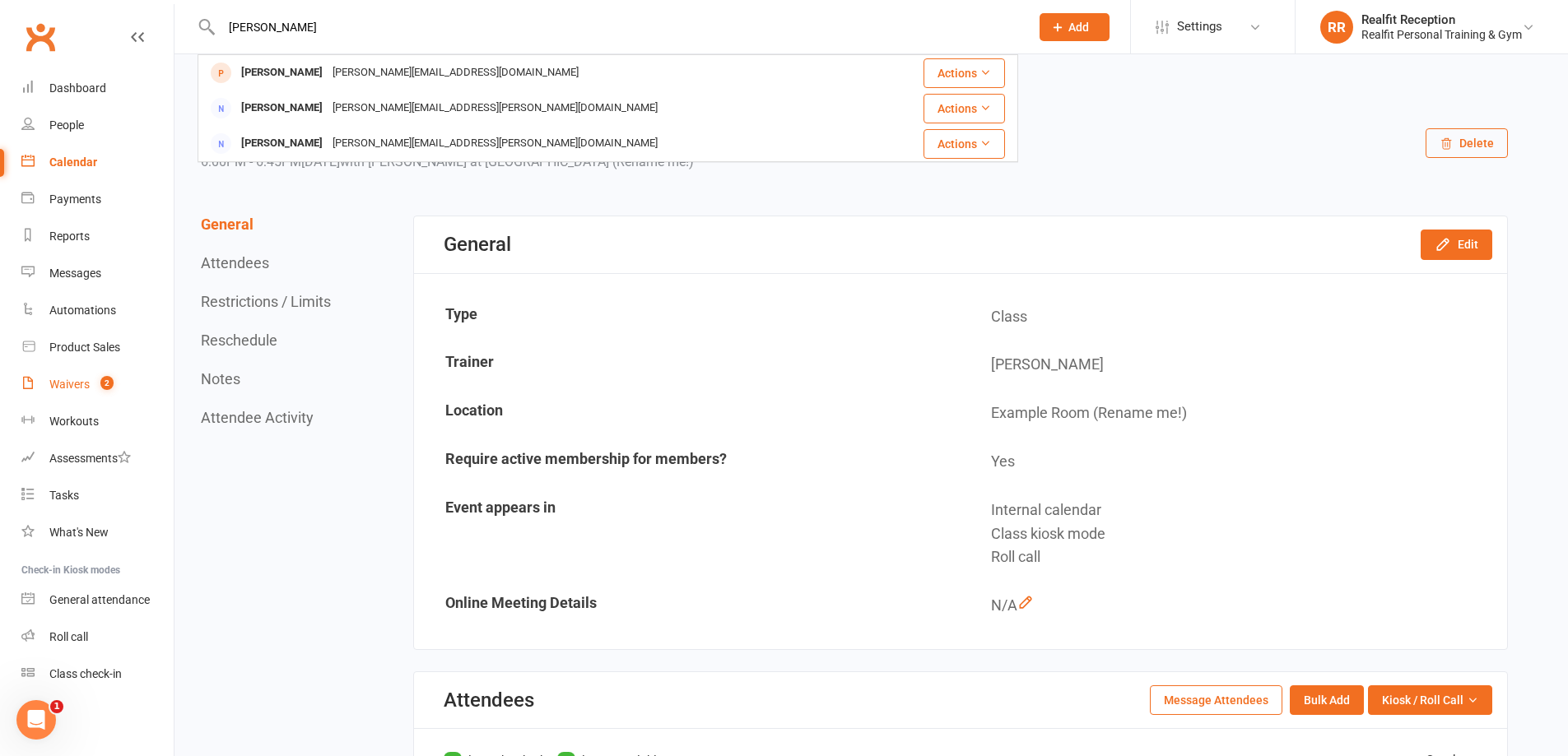
type input "[PERSON_NAME]"
click at [50, 385] on div "Waivers" at bounding box center [69, 384] width 40 height 13
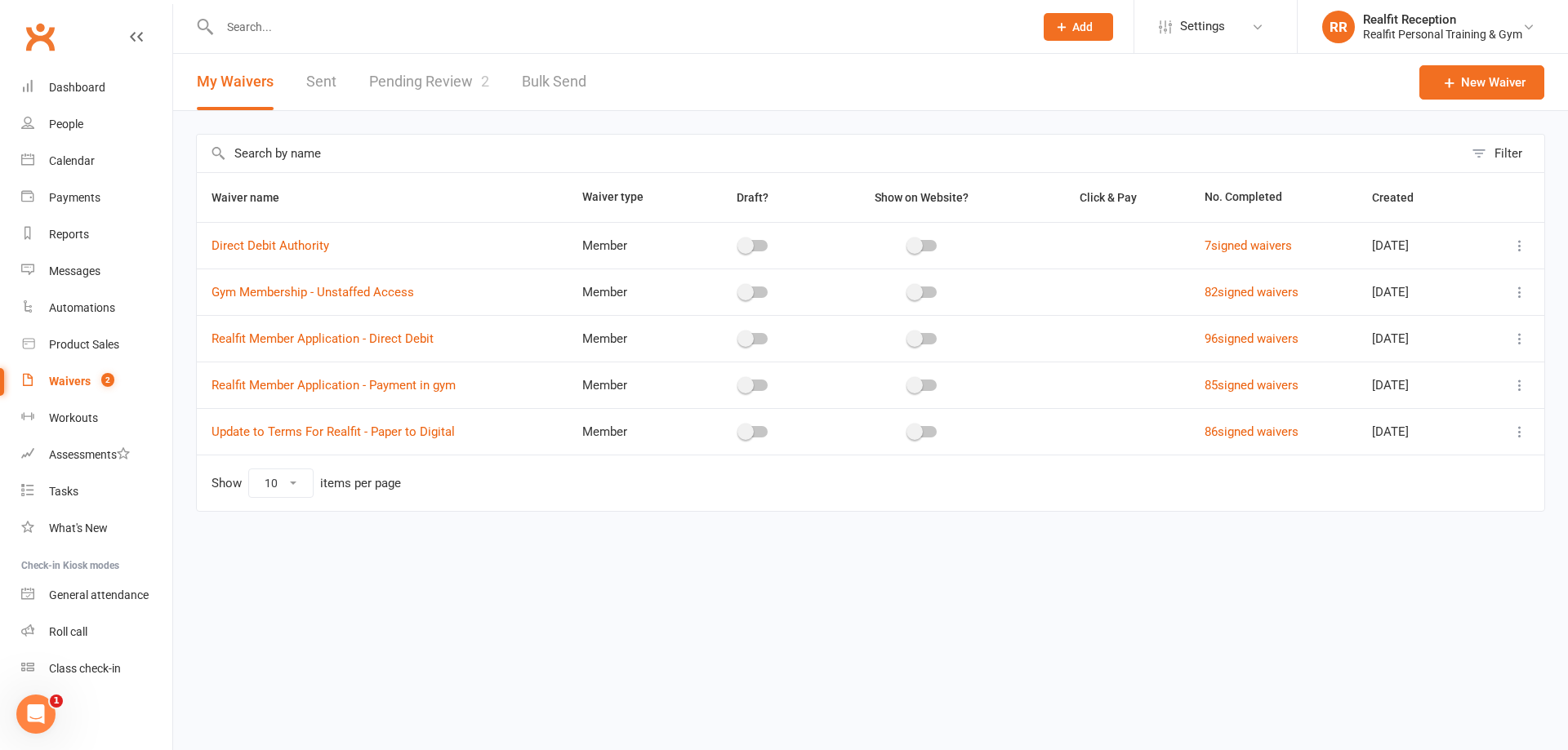
click at [427, 80] on link "Pending Review 2" at bounding box center [429, 82] width 120 height 56
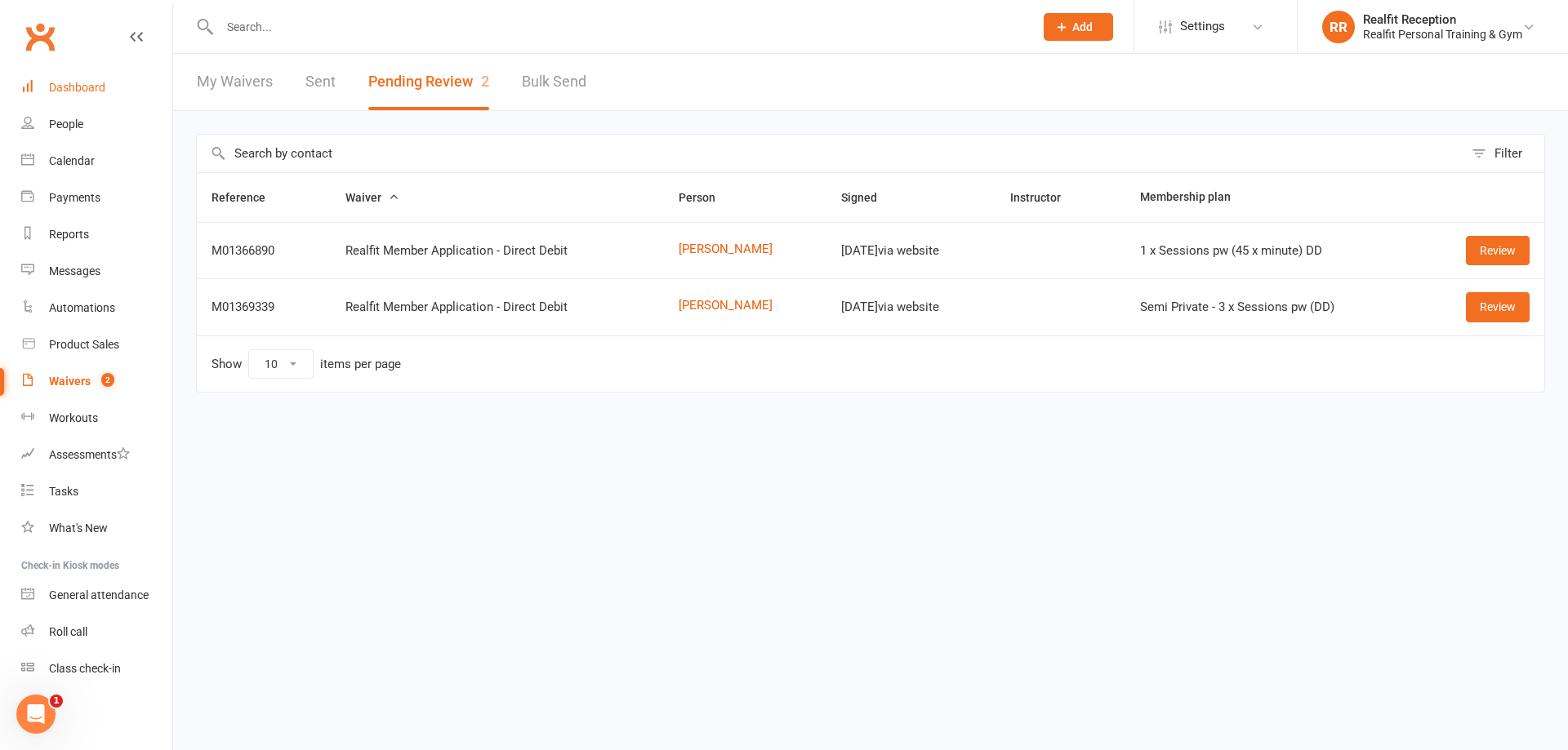
click at [92, 84] on div "Dashboard" at bounding box center [77, 88] width 56 height 13
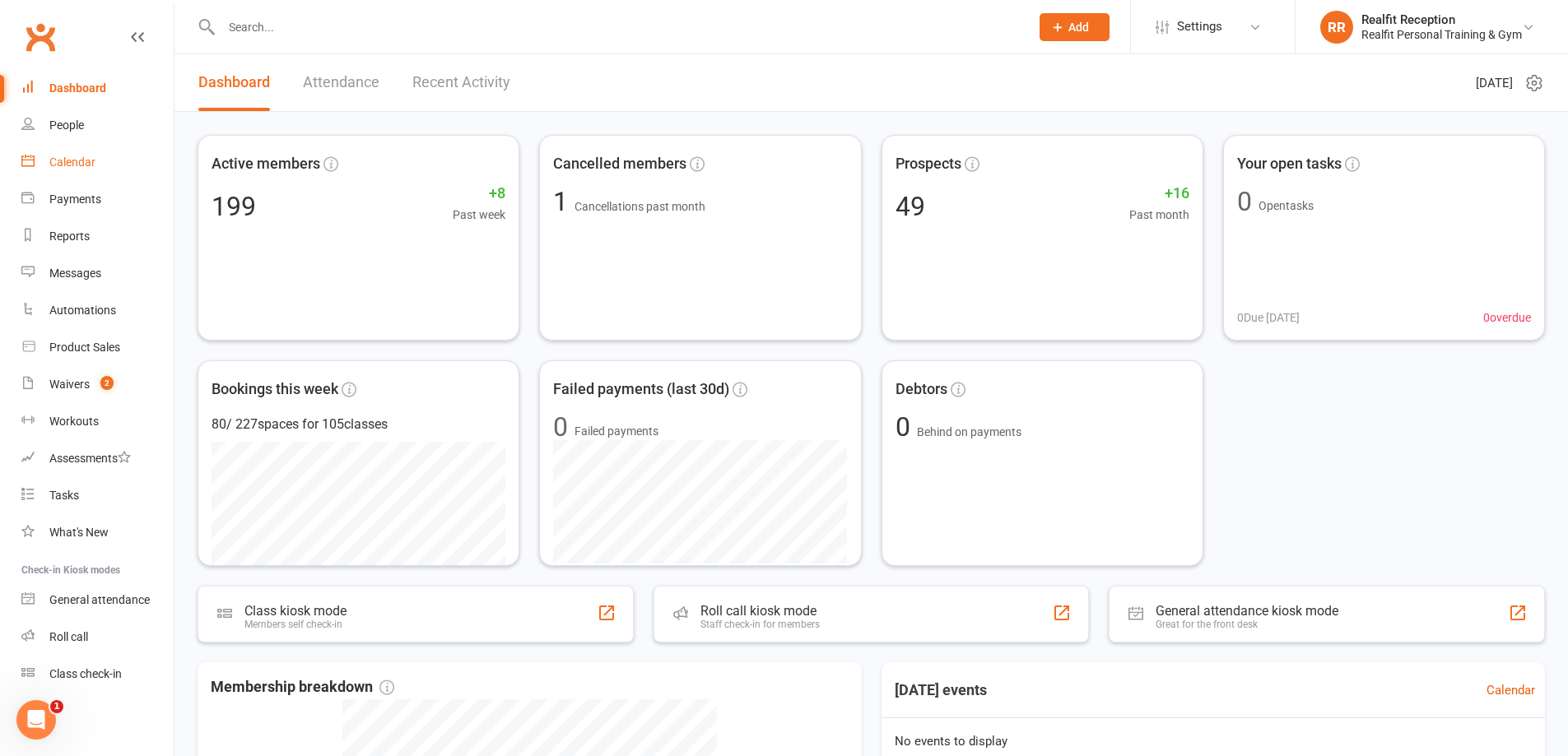
click at [61, 166] on div "Calendar" at bounding box center [72, 162] width 46 height 13
